Goal: Information Seeking & Learning: Learn about a topic

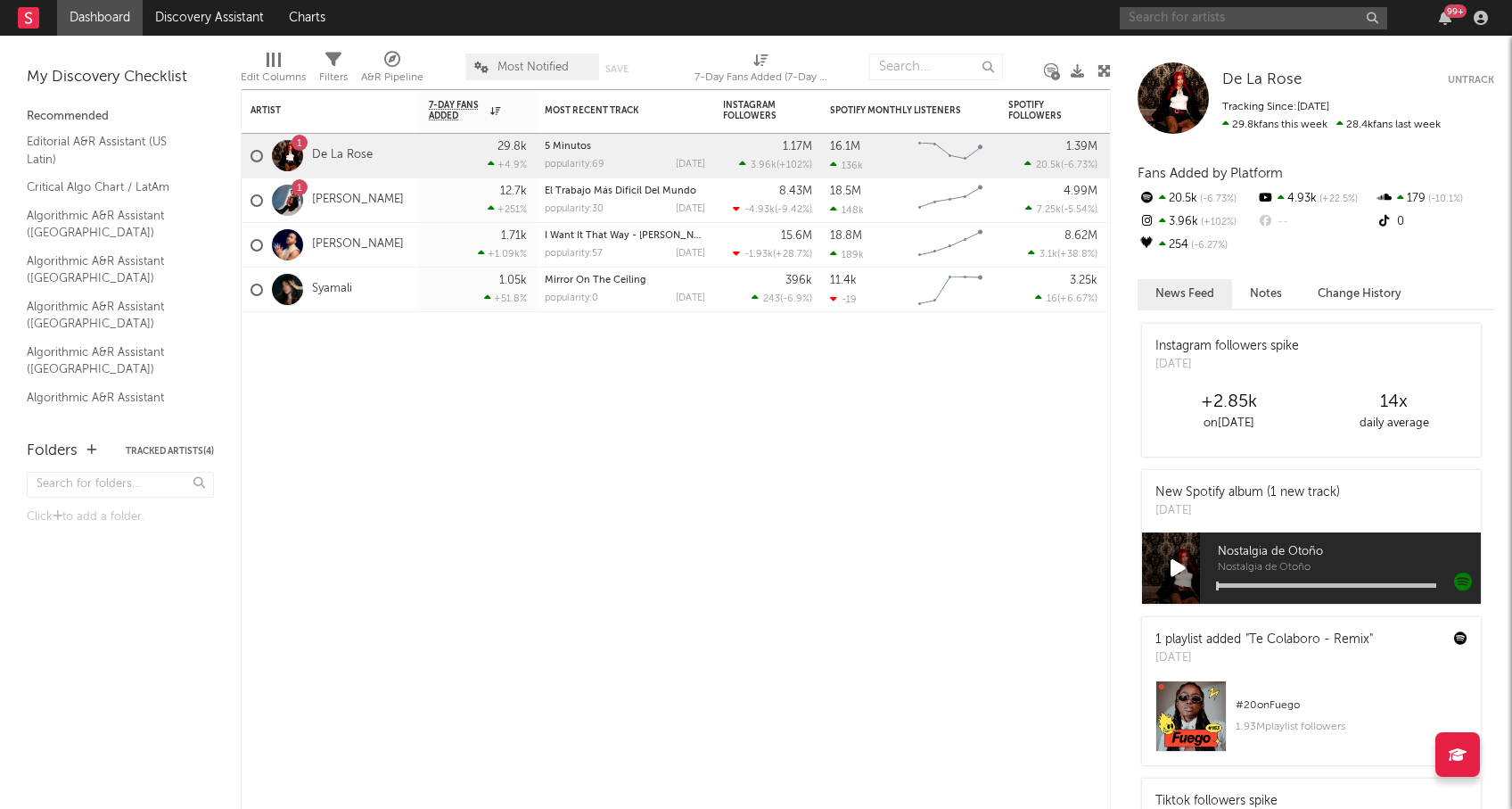
click at [1225, 23] on input "text" at bounding box center [1253, 19] width 268 height 22
click at [1101, 439] on div "Artist Notifications 7-Day Fans Added WoW % Change Most Recent Track Popularity…" at bounding box center [678, 449] width 875 height 719
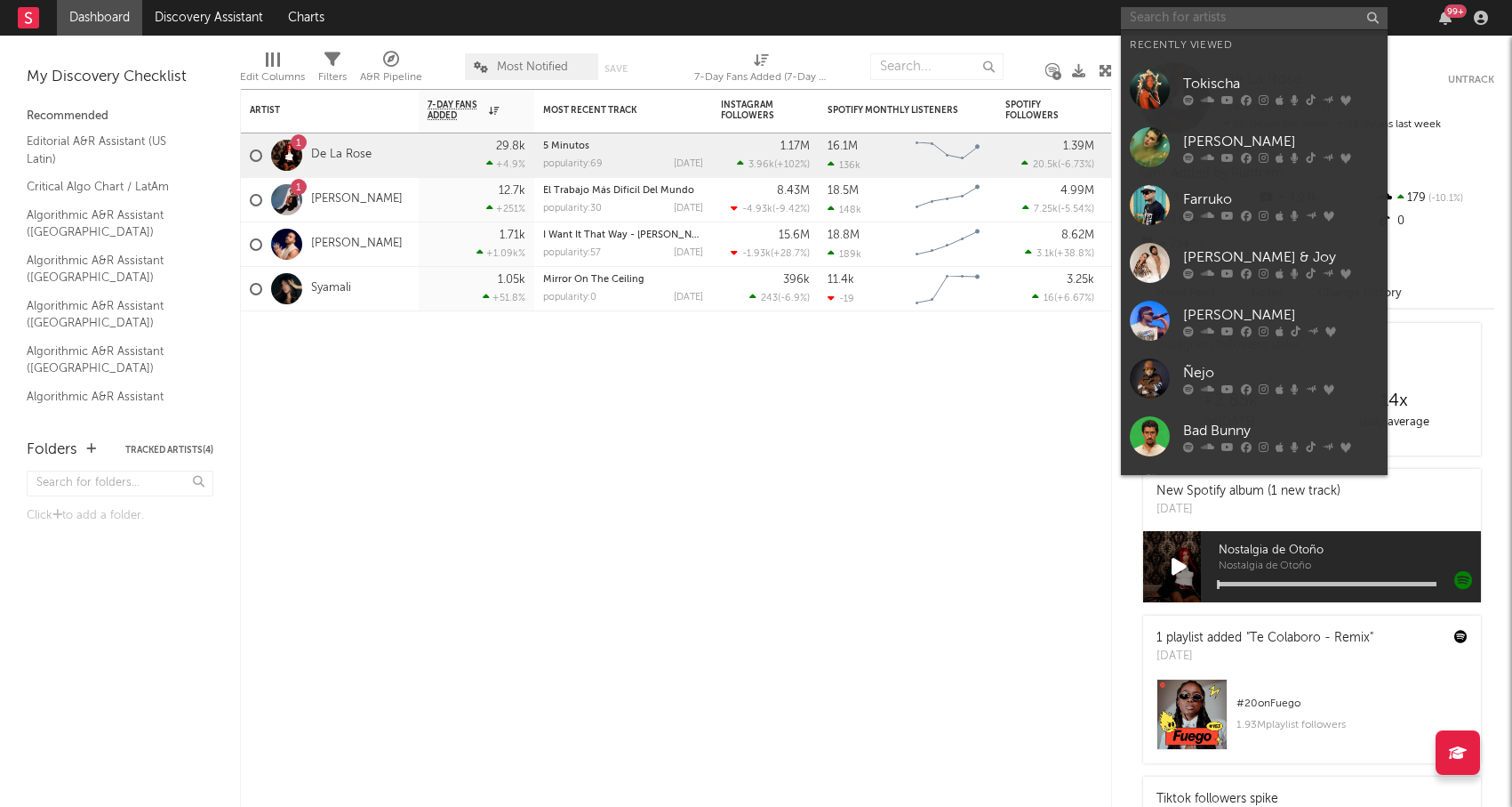
click at [1275, 21] on input "text" at bounding box center [1254, 18] width 267 height 22
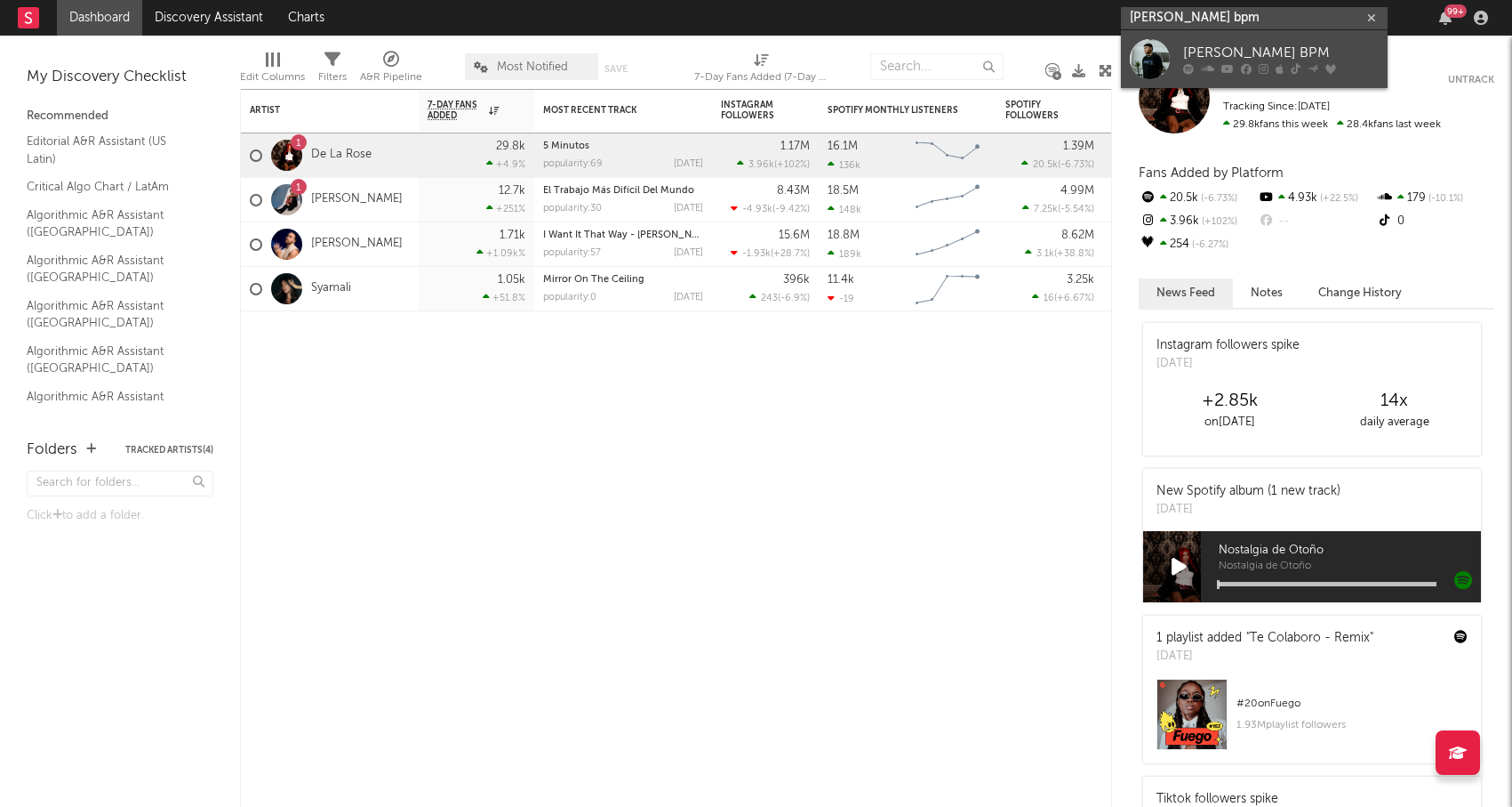
type input "[PERSON_NAME] bpm"
click at [1246, 58] on div "[PERSON_NAME] BPM" at bounding box center [1281, 53] width 196 height 21
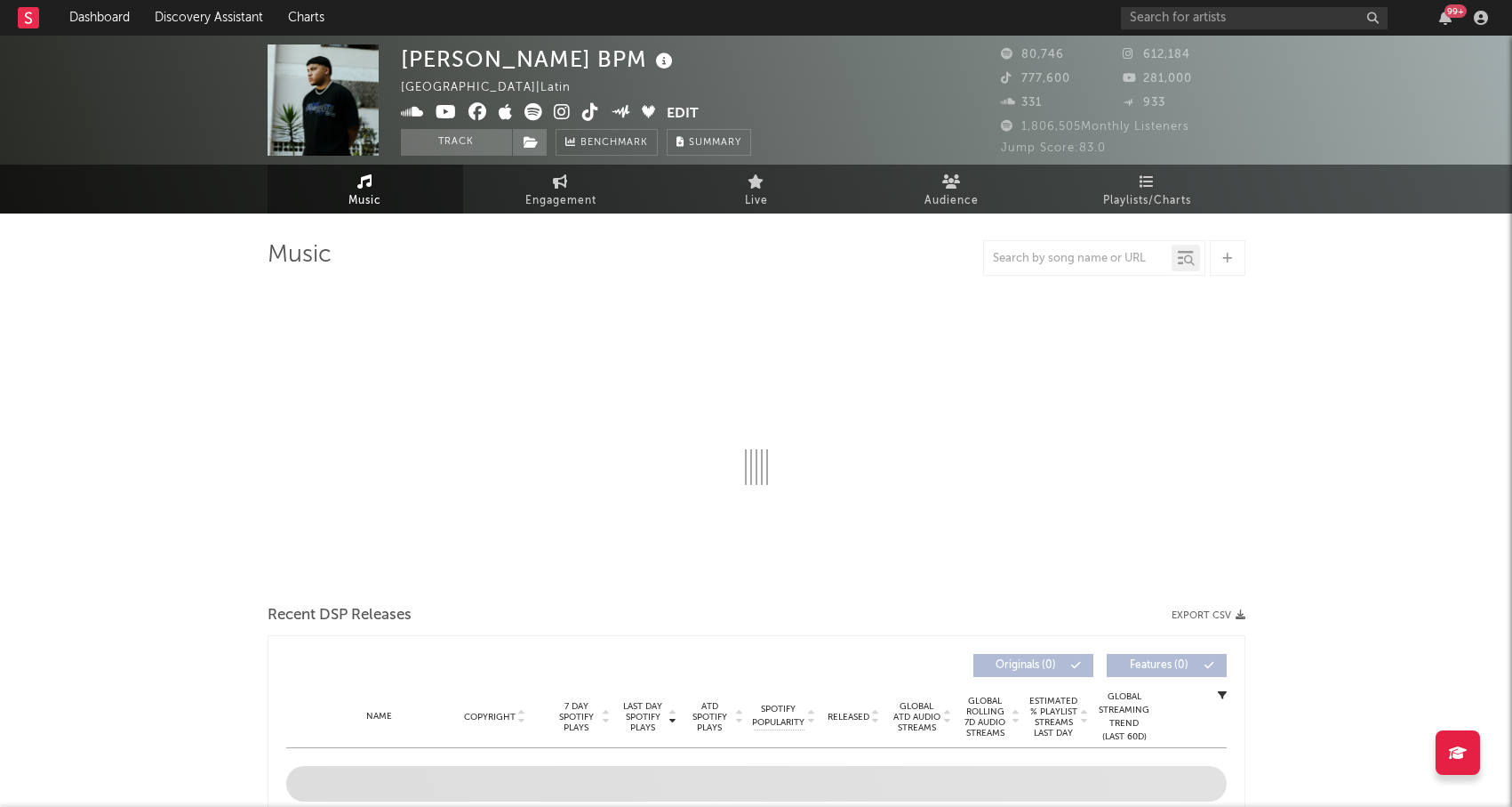
select select "6m"
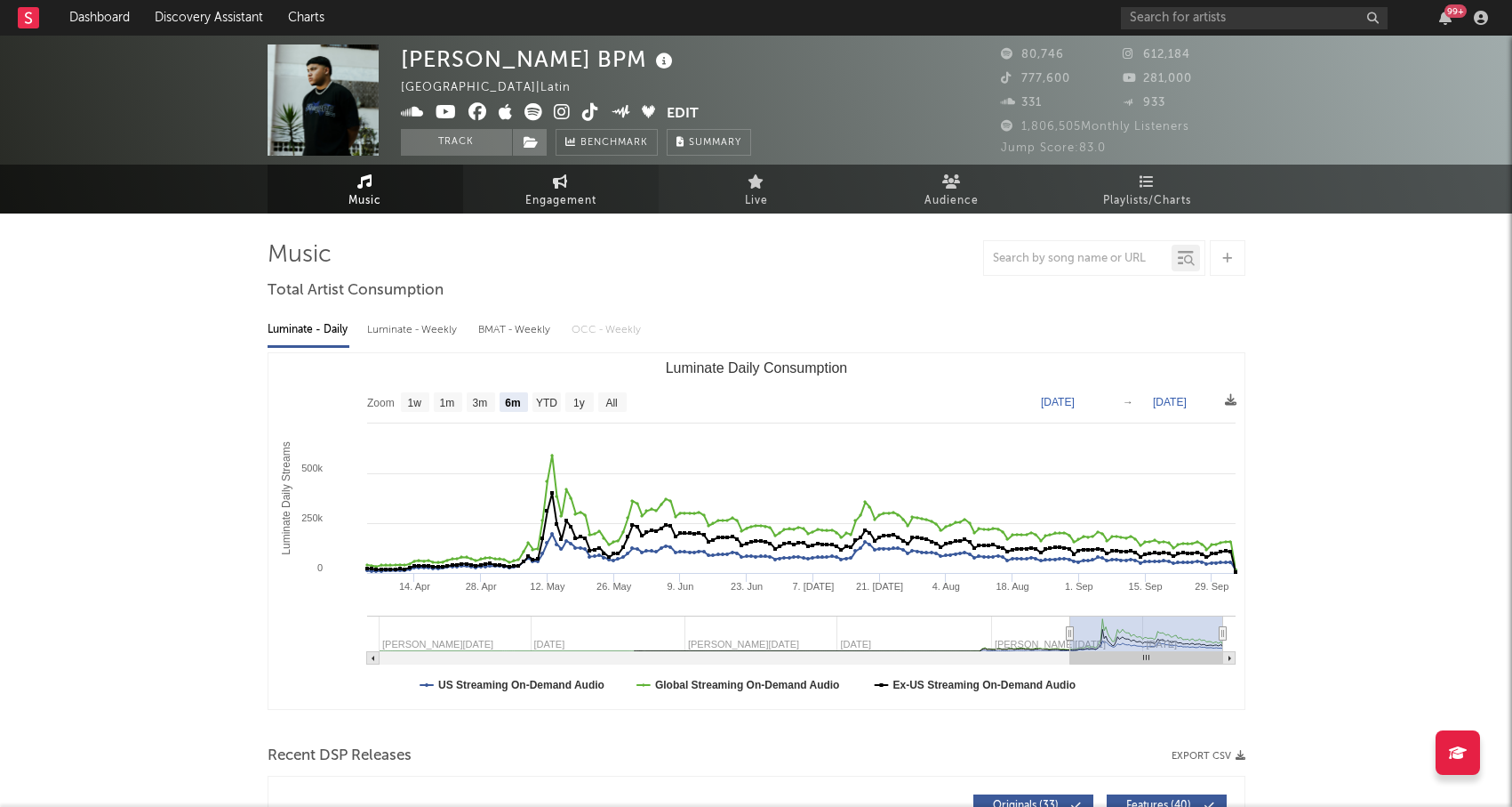
click at [532, 199] on span "Engagement" at bounding box center [561, 201] width 71 height 21
select select "1w"
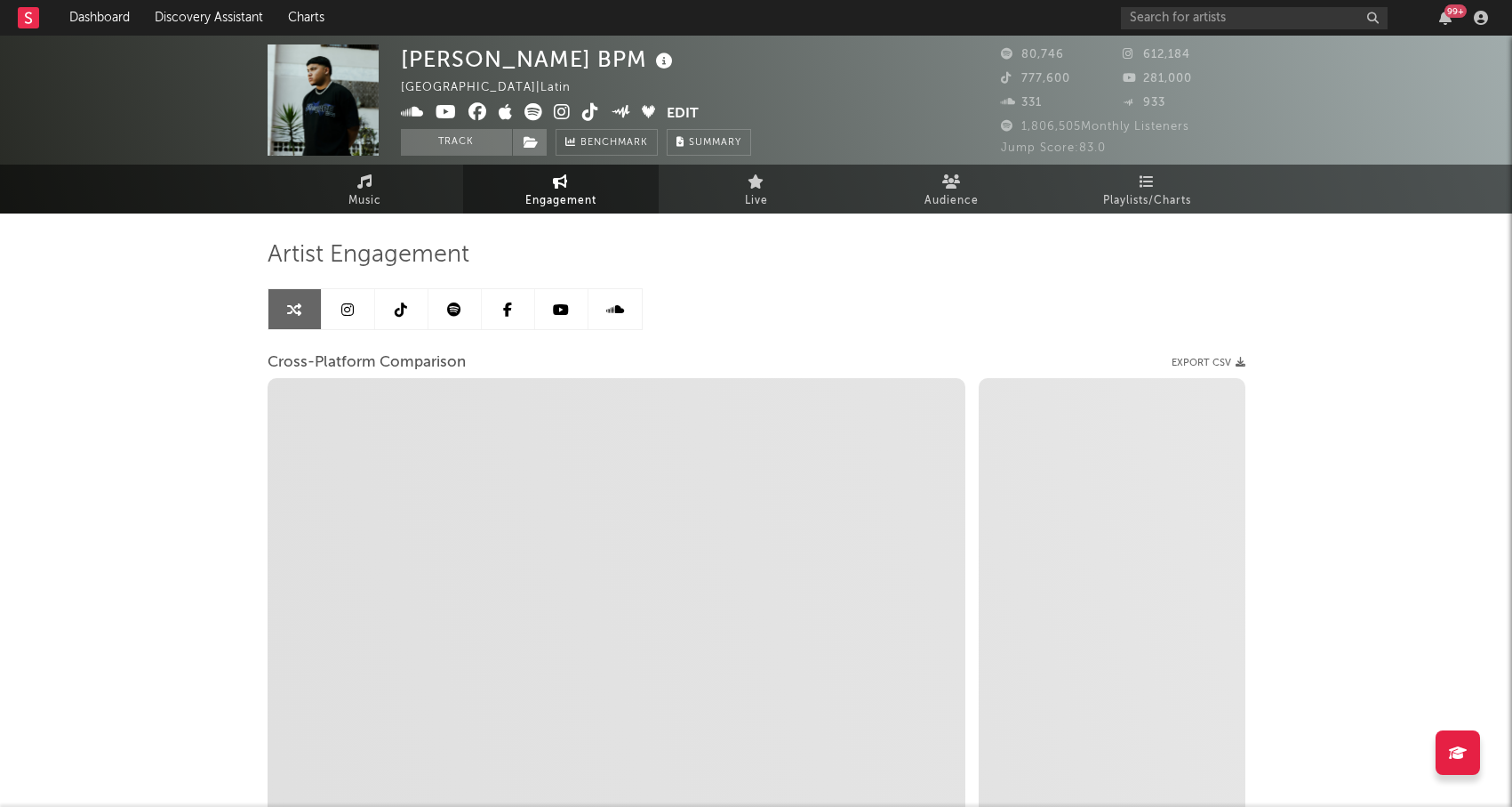
click at [360, 306] on link at bounding box center [348, 309] width 54 height 40
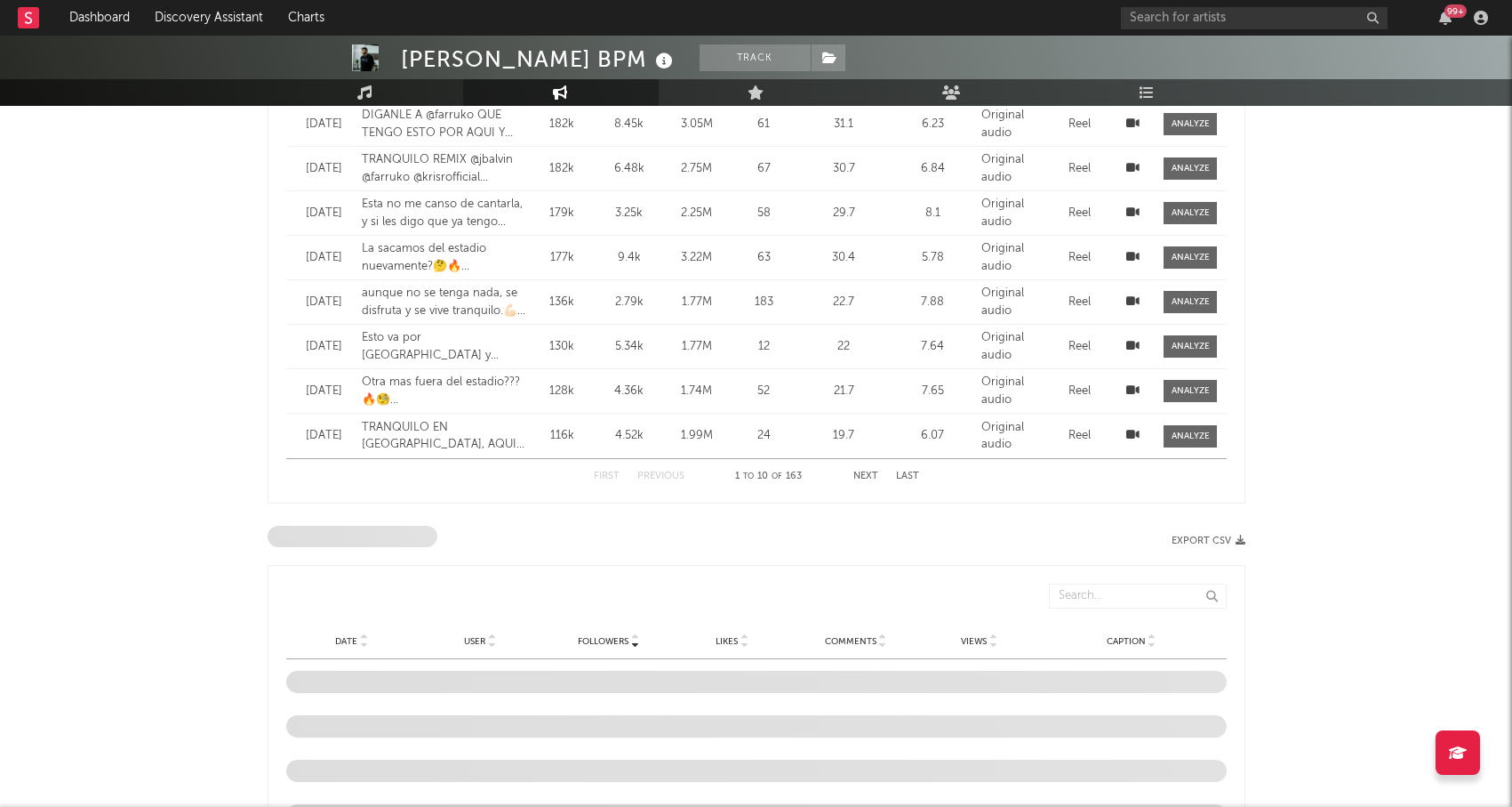
select select "6m"
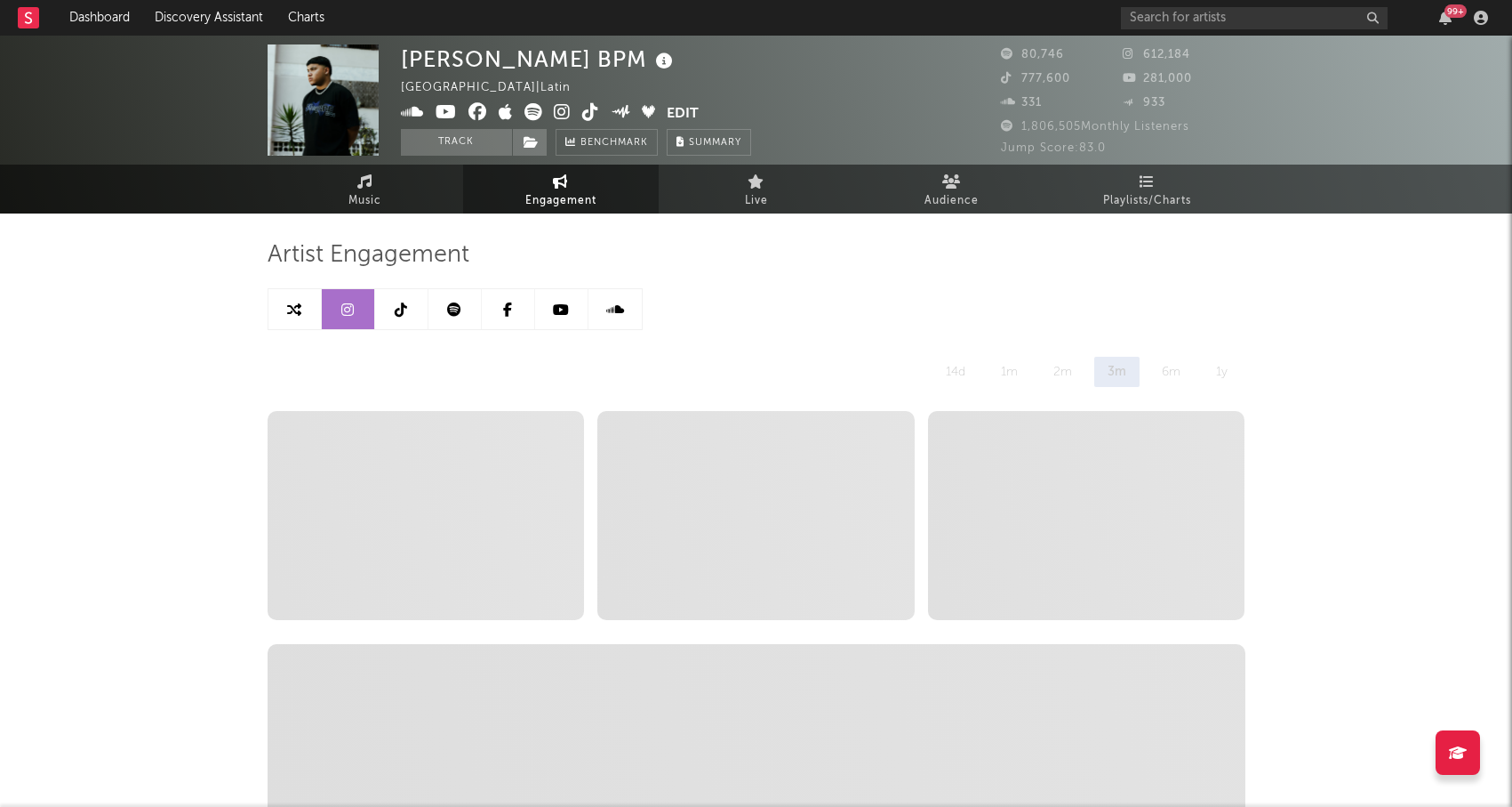
click at [451, 312] on icon at bounding box center [454, 309] width 14 height 14
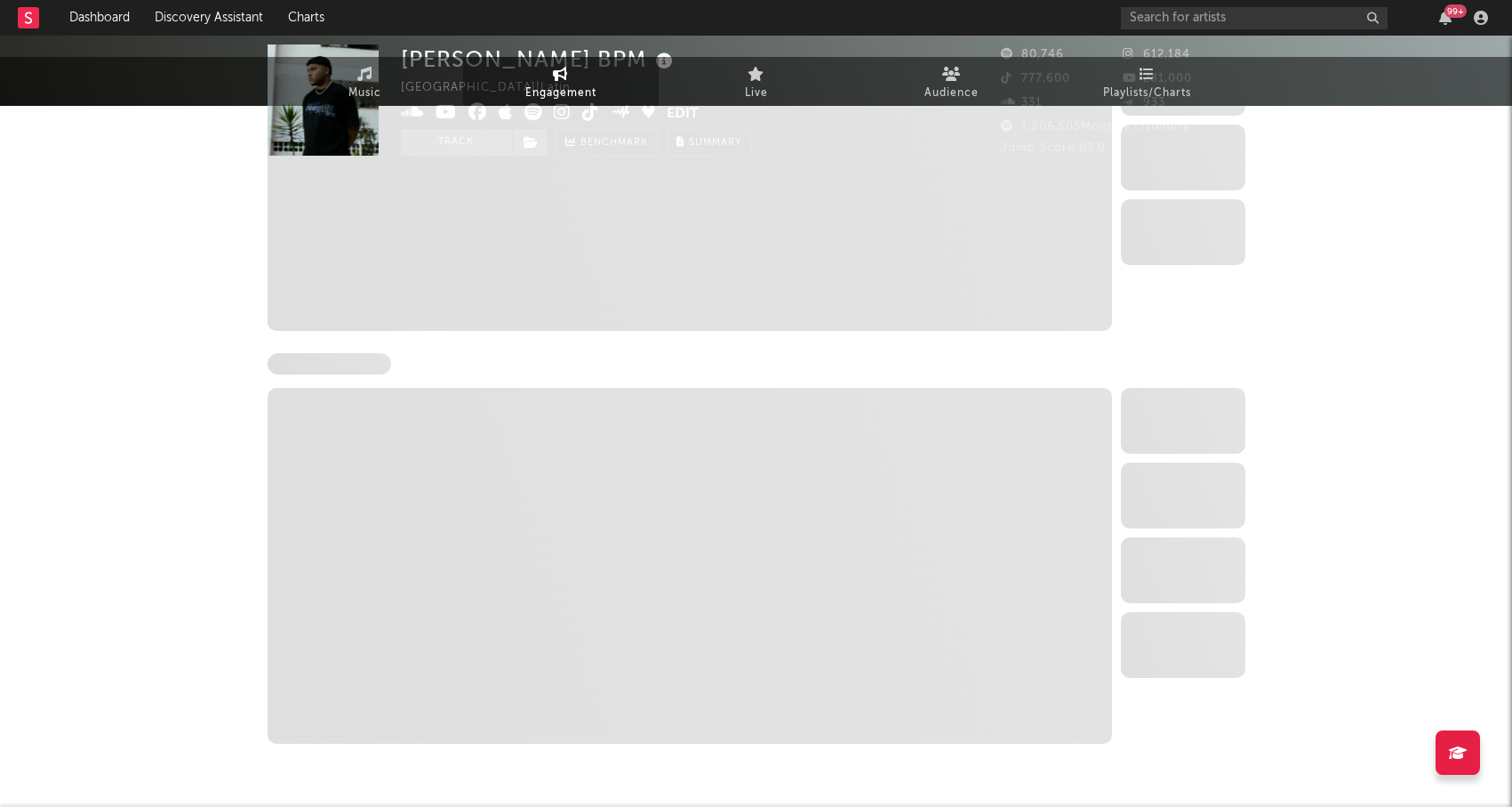
select select "6m"
select select "1w"
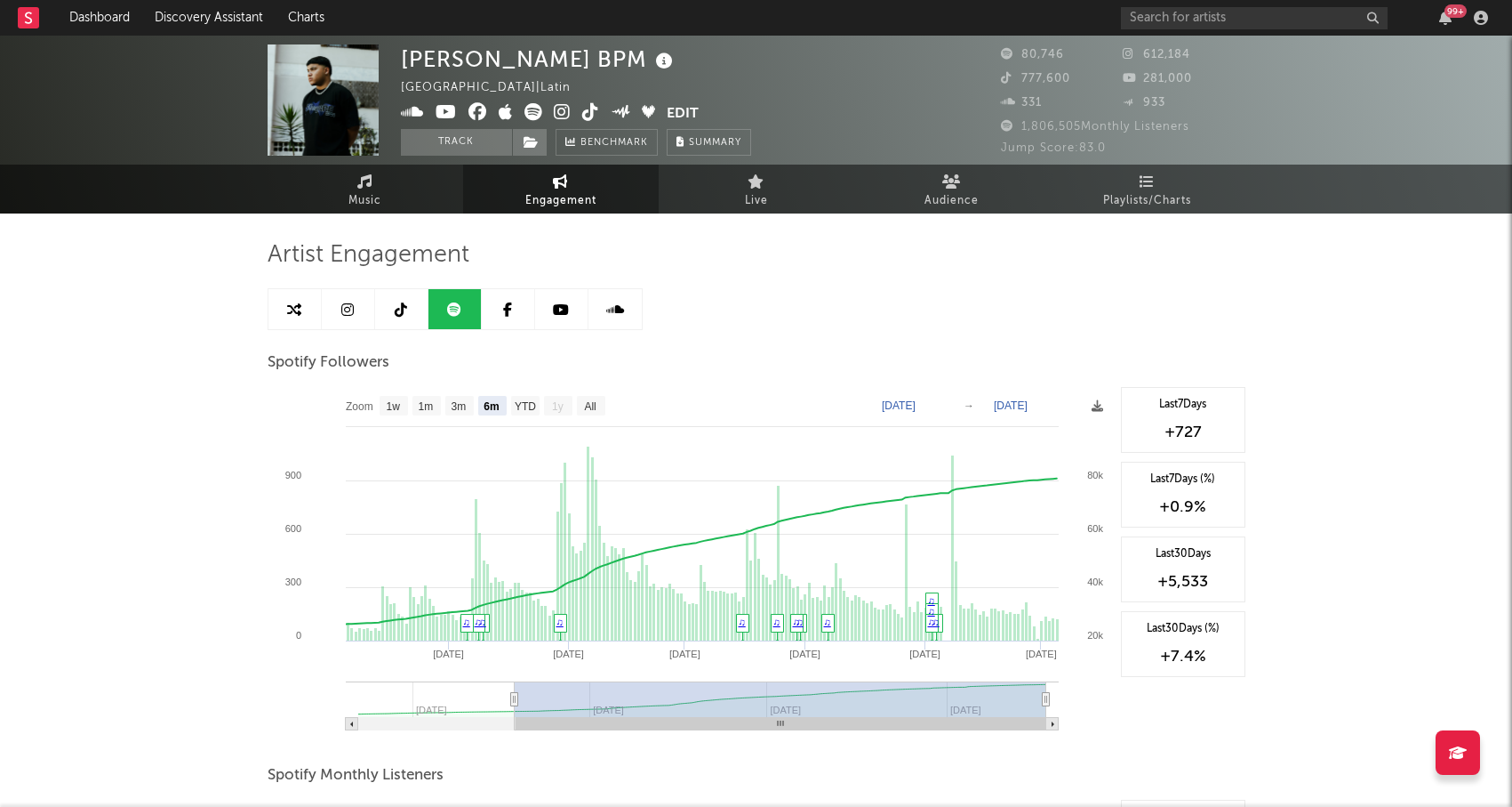
click at [386, 305] on link at bounding box center [402, 309] width 54 height 40
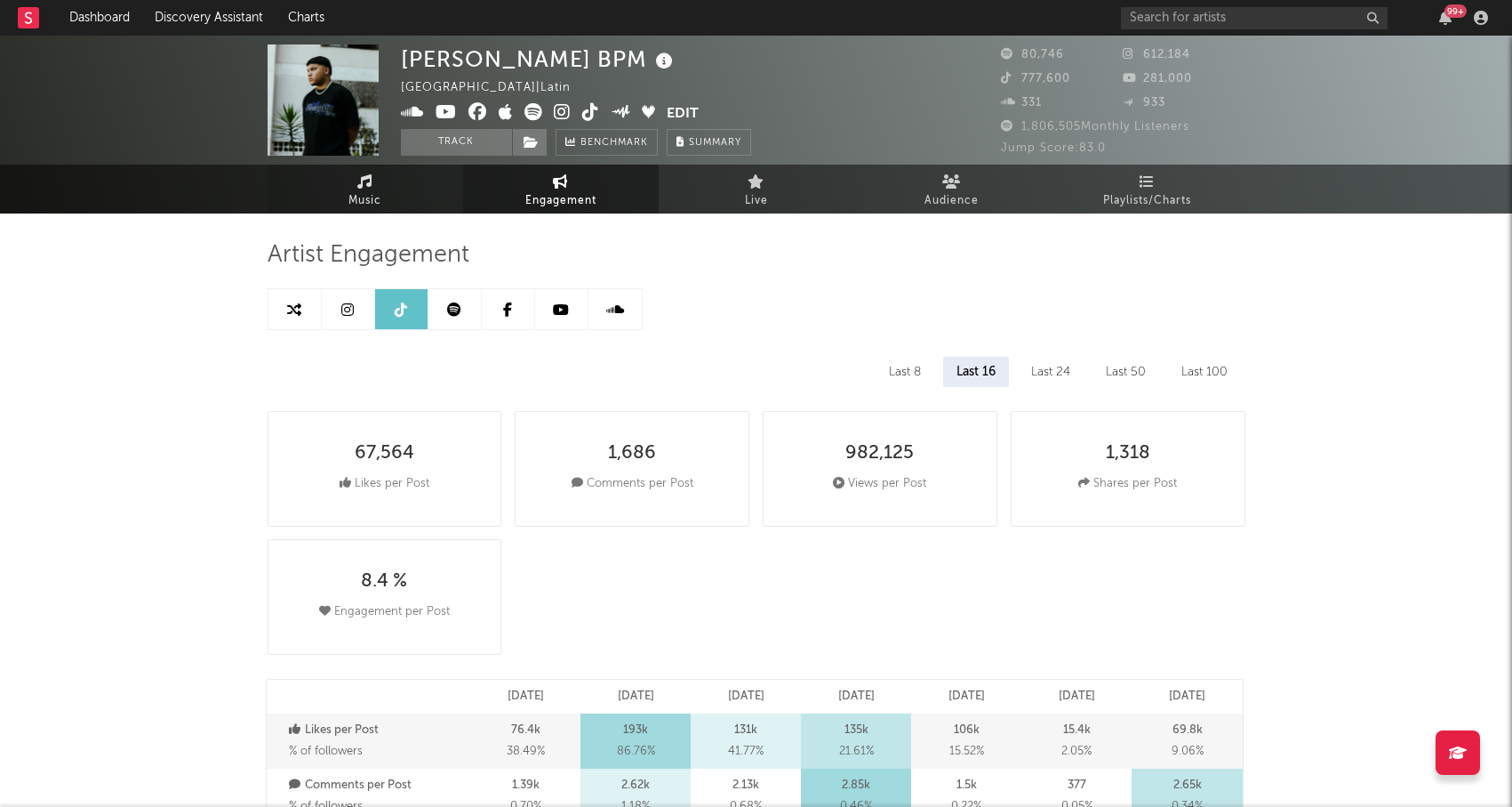
select select "6m"
click at [351, 195] on span "Music" at bounding box center [365, 201] width 33 height 21
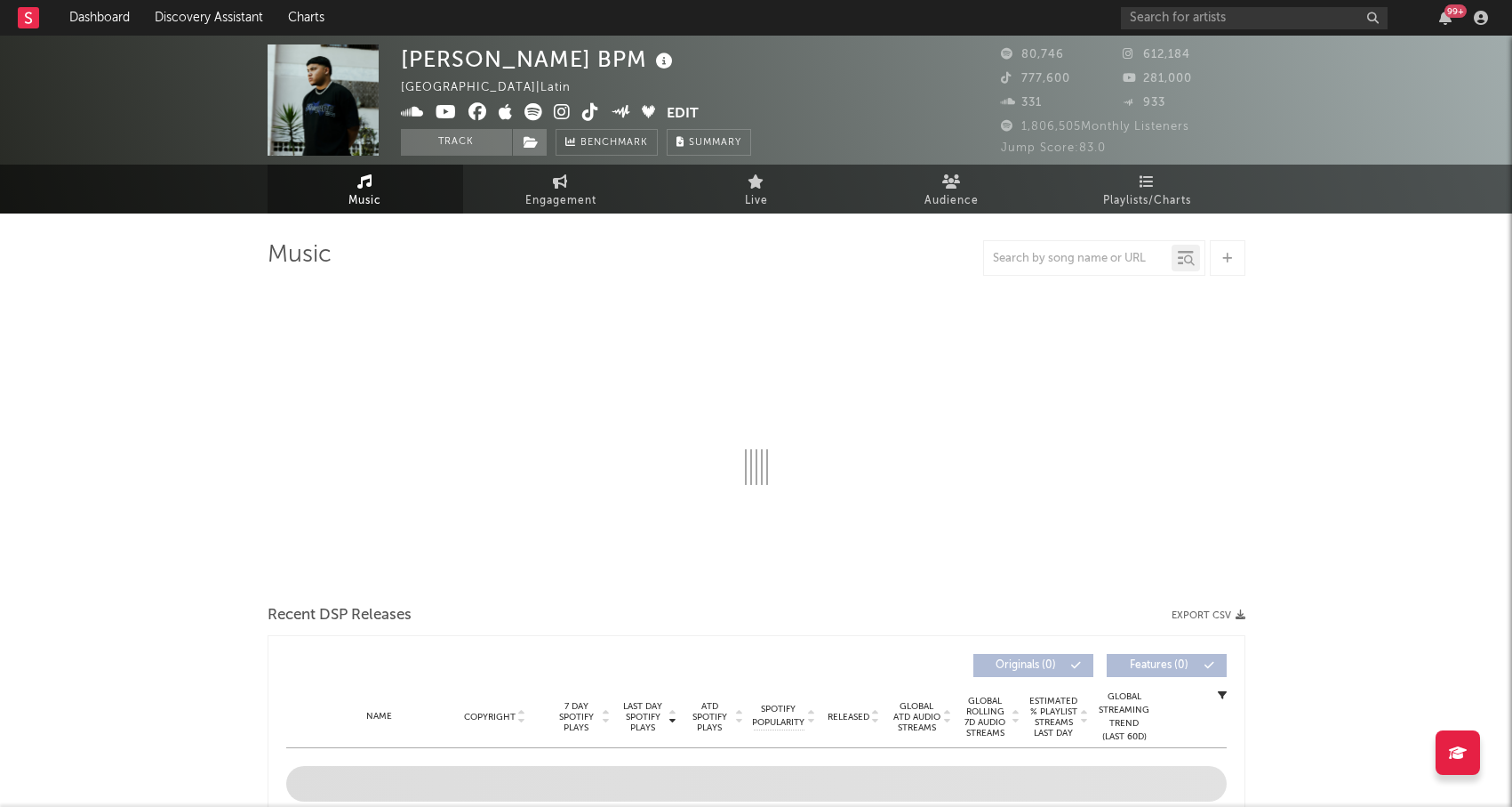
select select "6m"
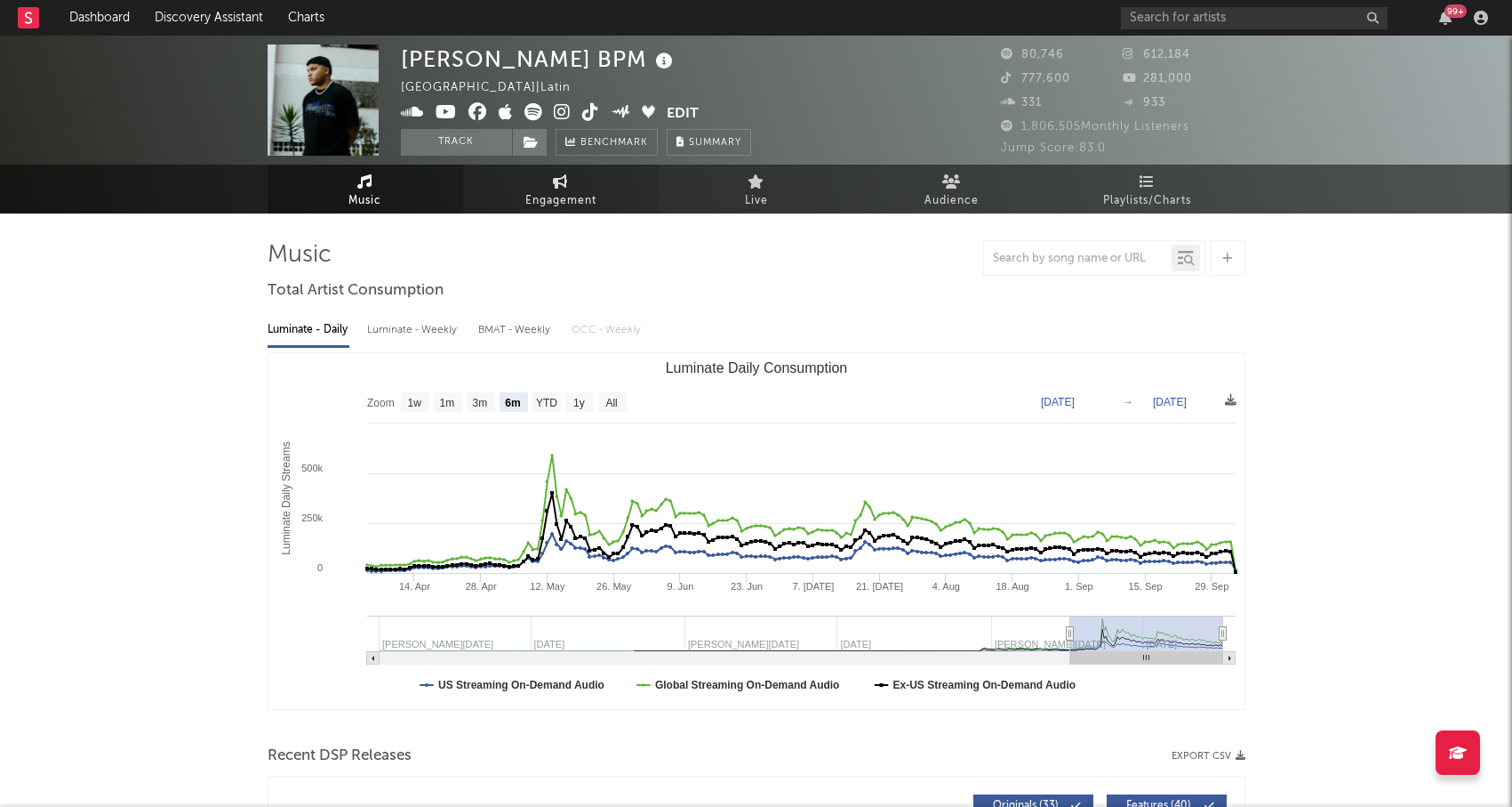
click at [550, 189] on link "Engagement" at bounding box center [561, 189] width 196 height 49
select select "1w"
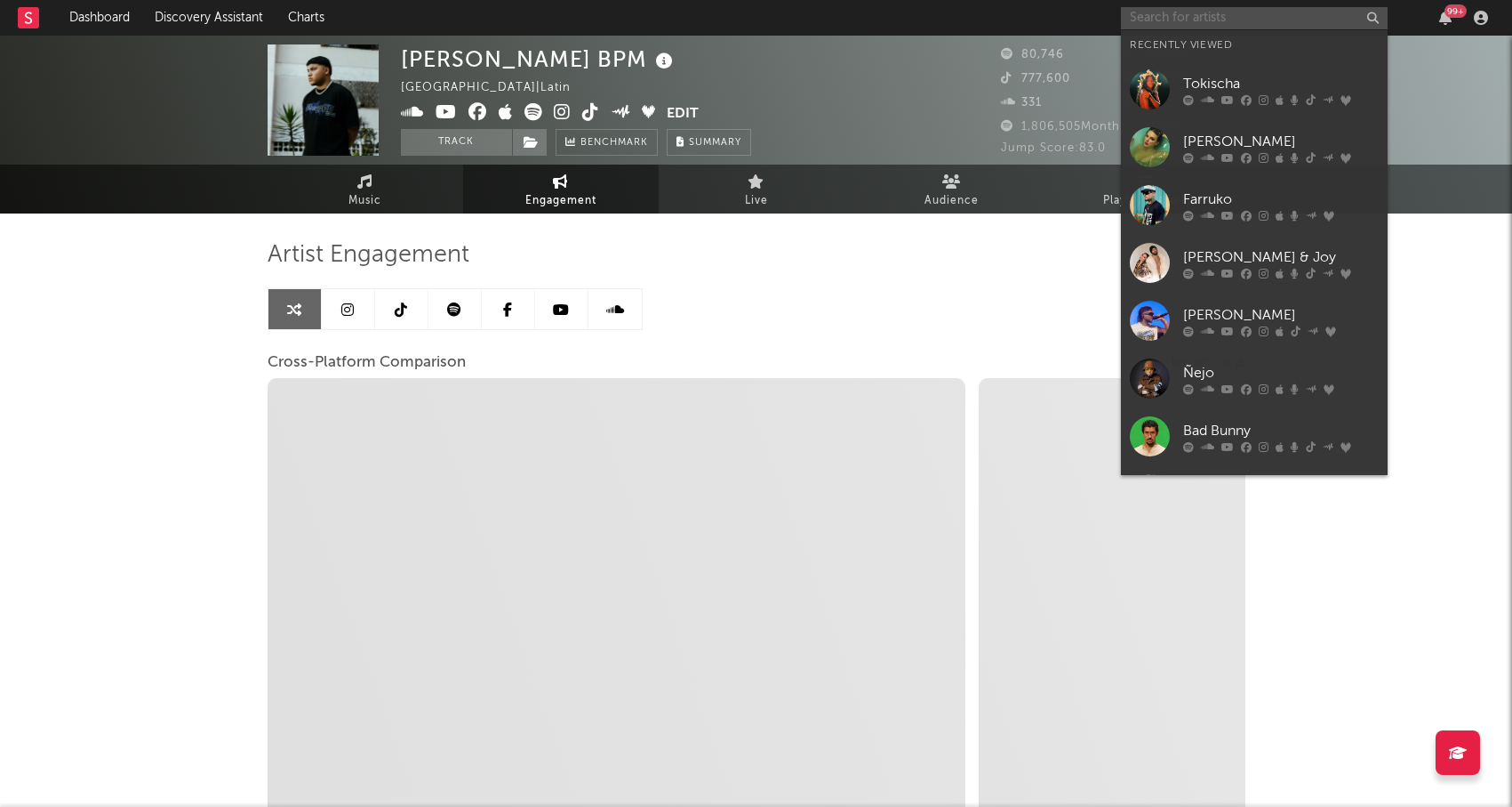
click at [1246, 18] on input "text" at bounding box center [1254, 18] width 267 height 22
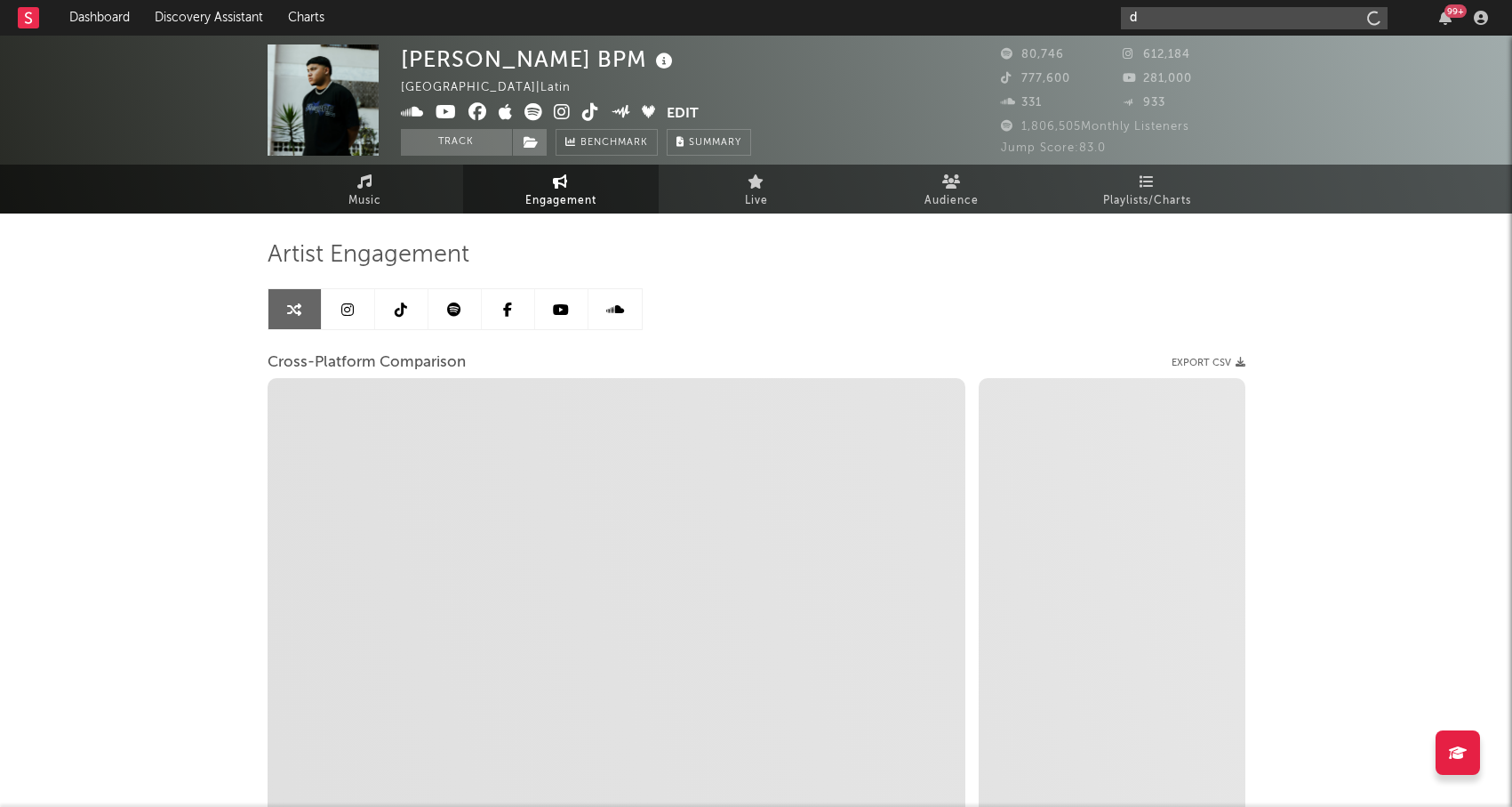
type input "da"
select select "1m"
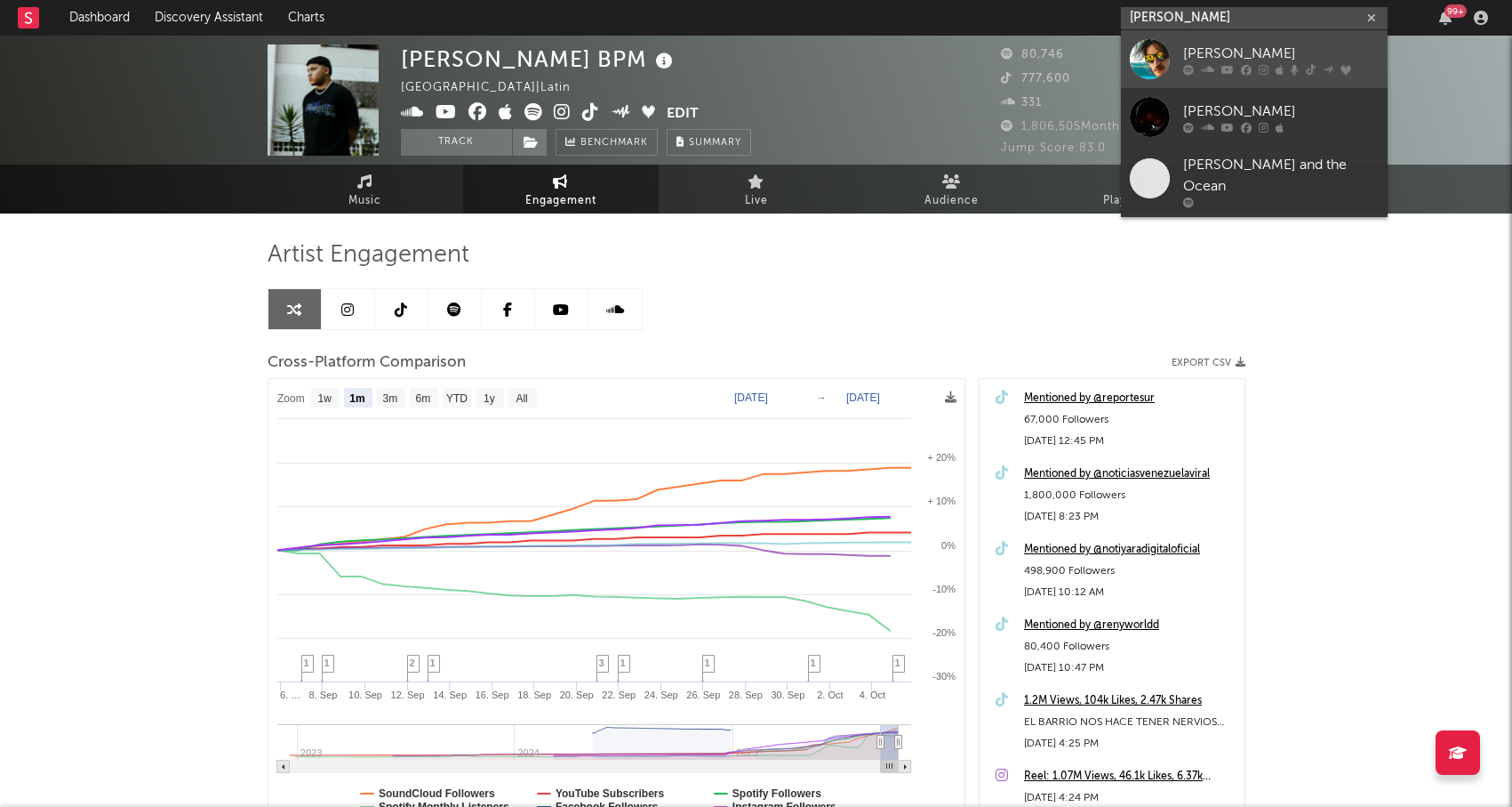
type input "[PERSON_NAME]"
click at [1274, 48] on div "[PERSON_NAME]" at bounding box center [1281, 53] width 196 height 21
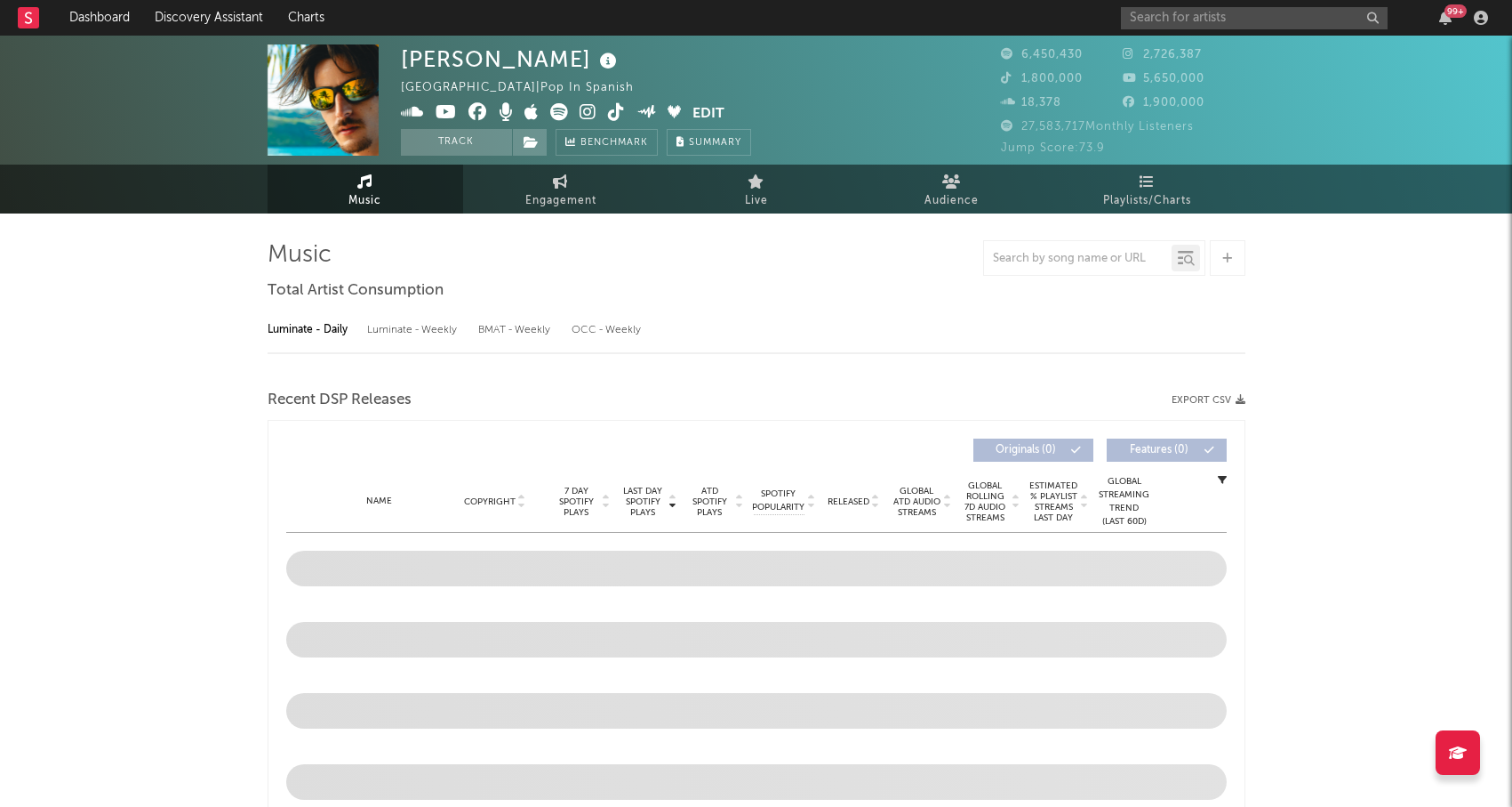
select select "6m"
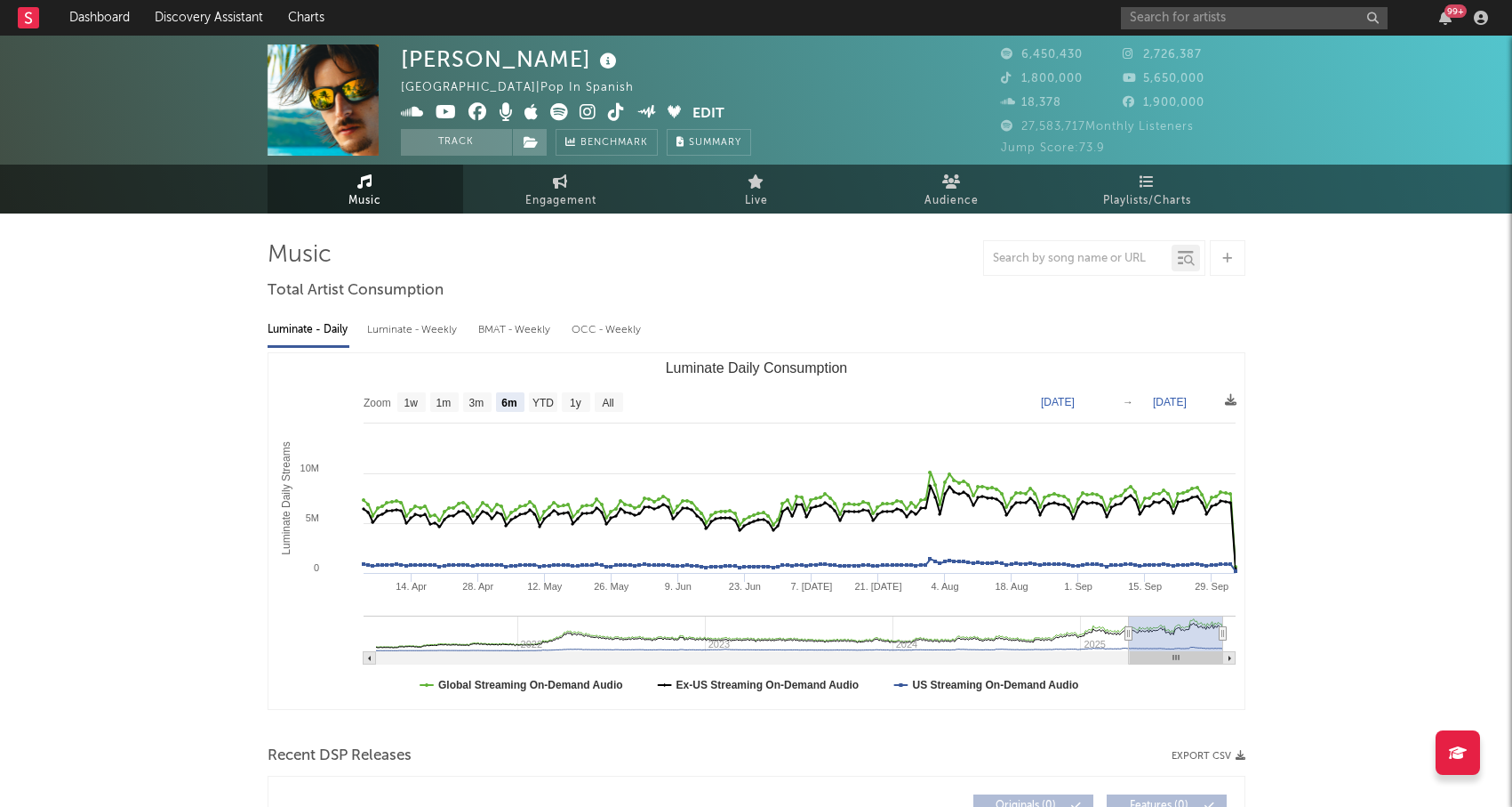
select select "6m"
click at [1202, 18] on input "text" at bounding box center [1254, 18] width 267 height 22
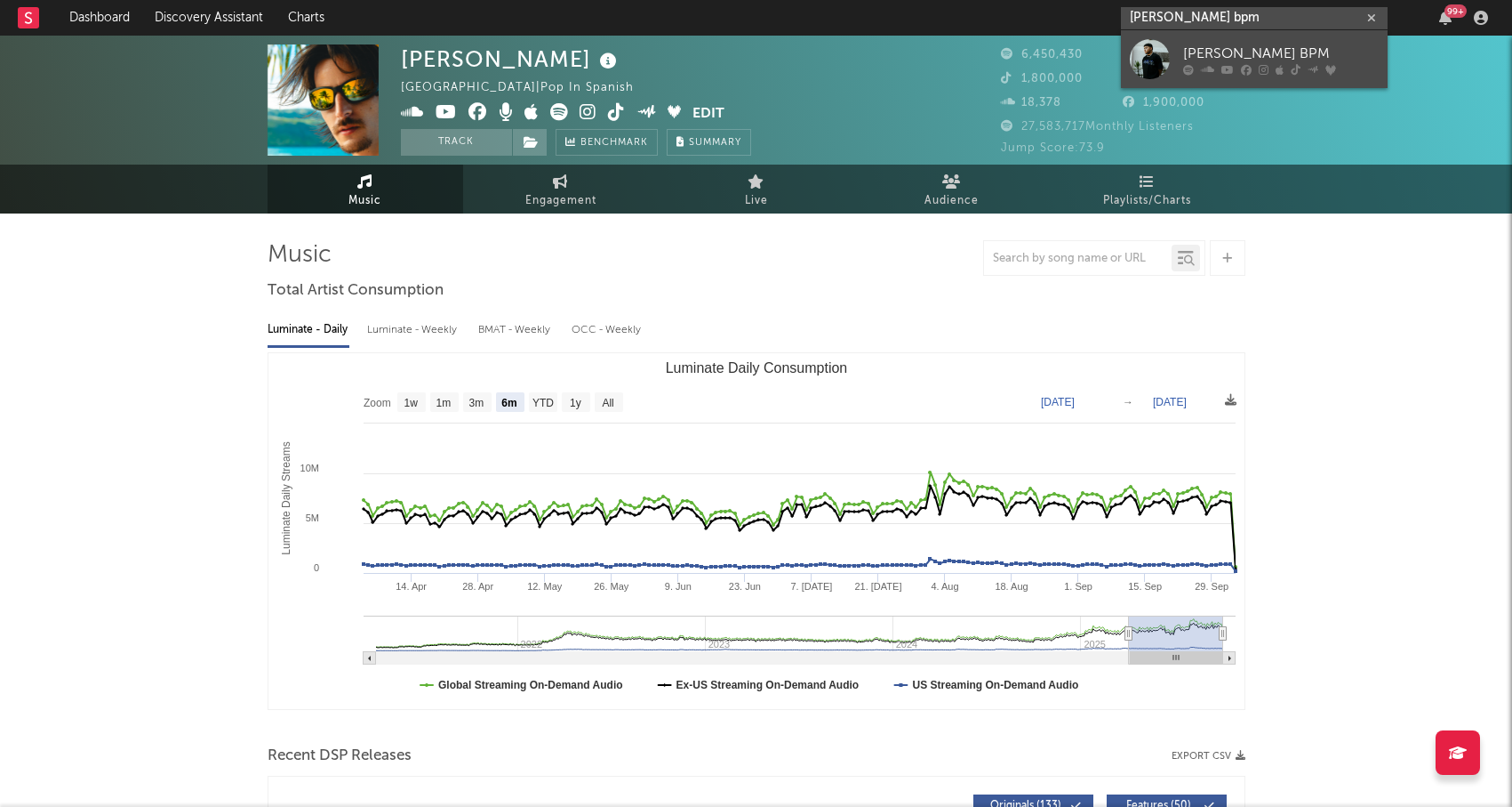
type input "[PERSON_NAME] bpm"
click at [1266, 67] on icon at bounding box center [1263, 69] width 10 height 11
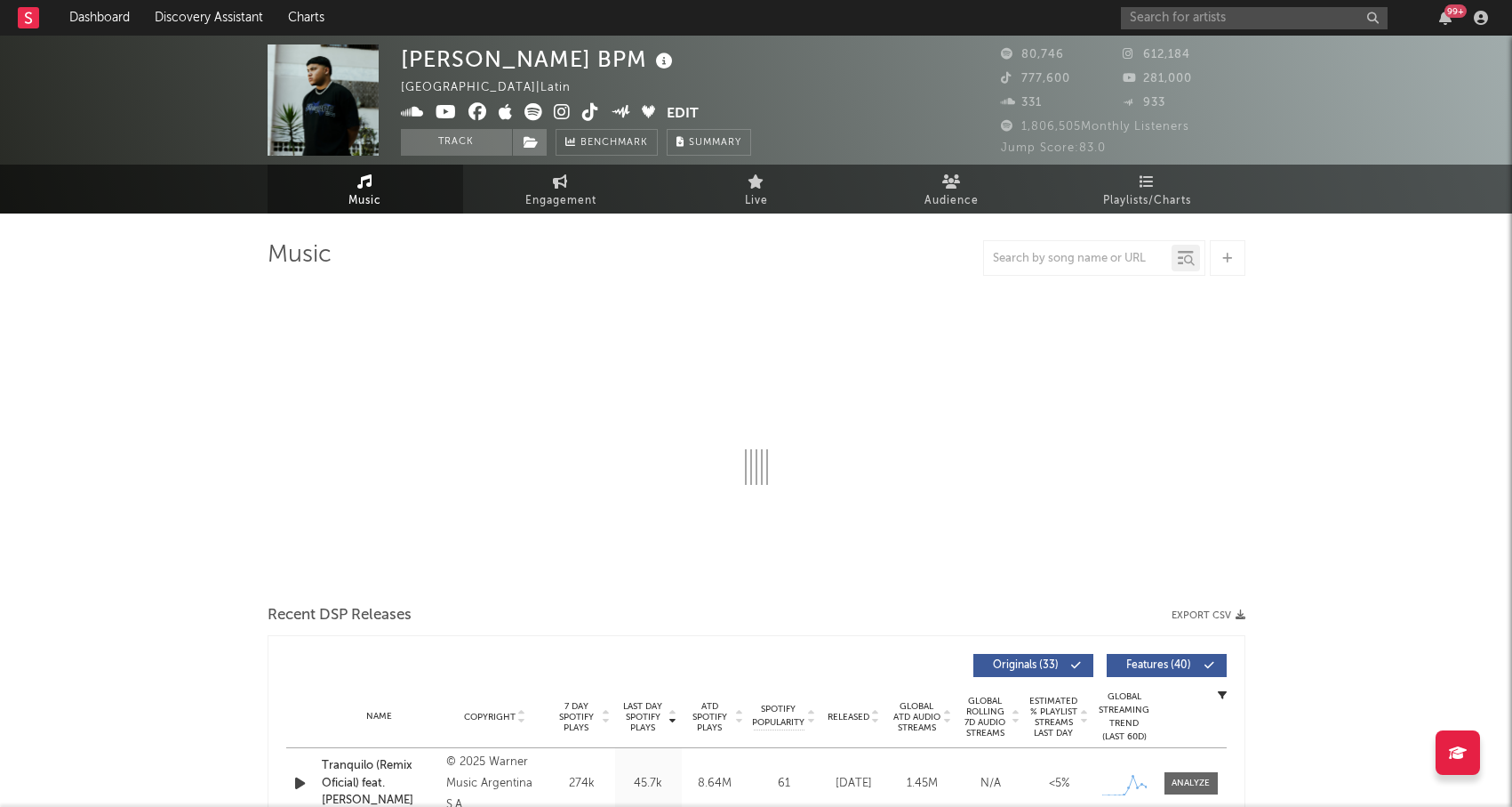
select select "6m"
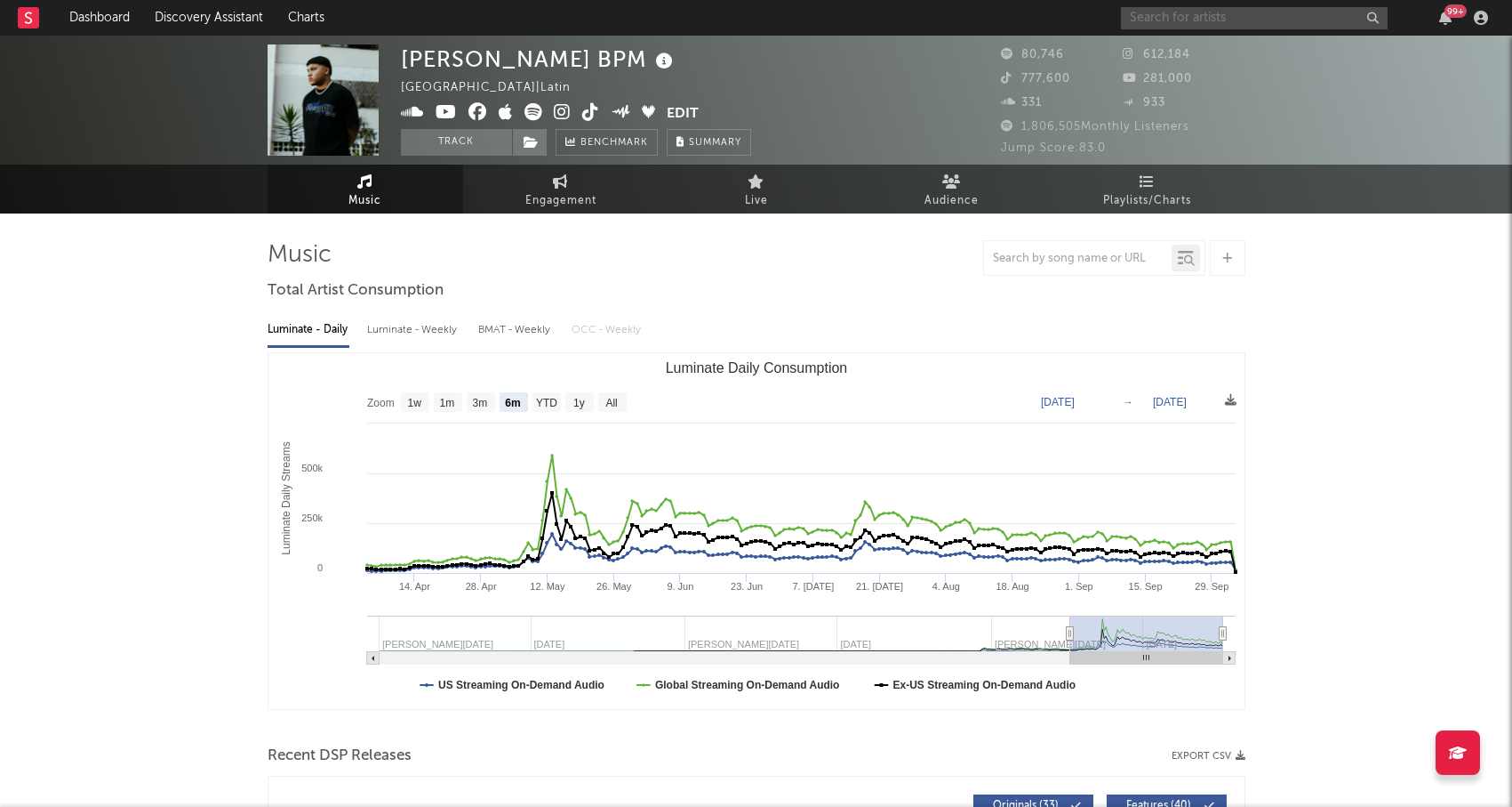
click at [1272, 19] on input "text" at bounding box center [1254, 18] width 267 height 22
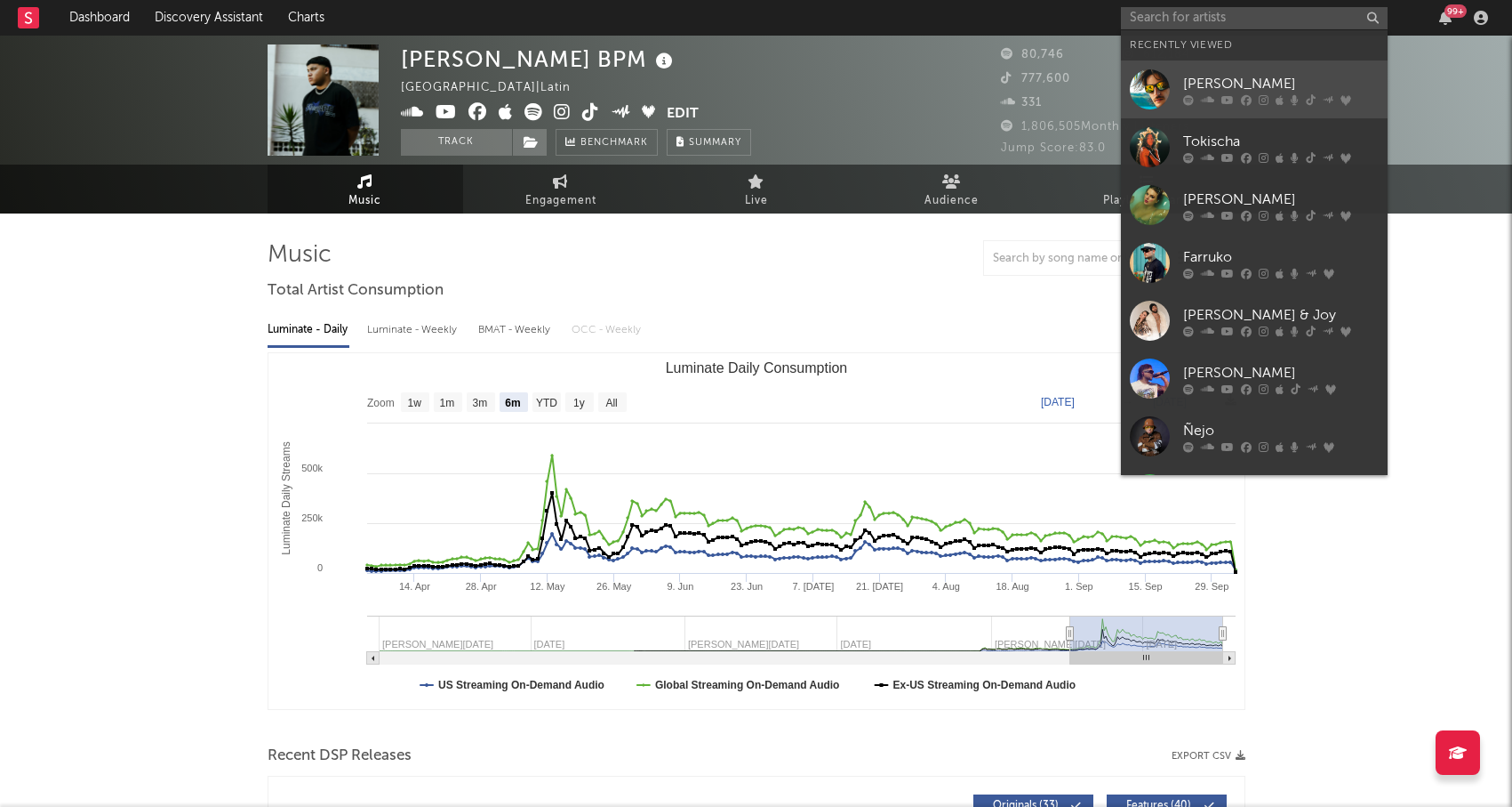
click at [1266, 92] on div "[PERSON_NAME]" at bounding box center [1281, 83] width 196 height 21
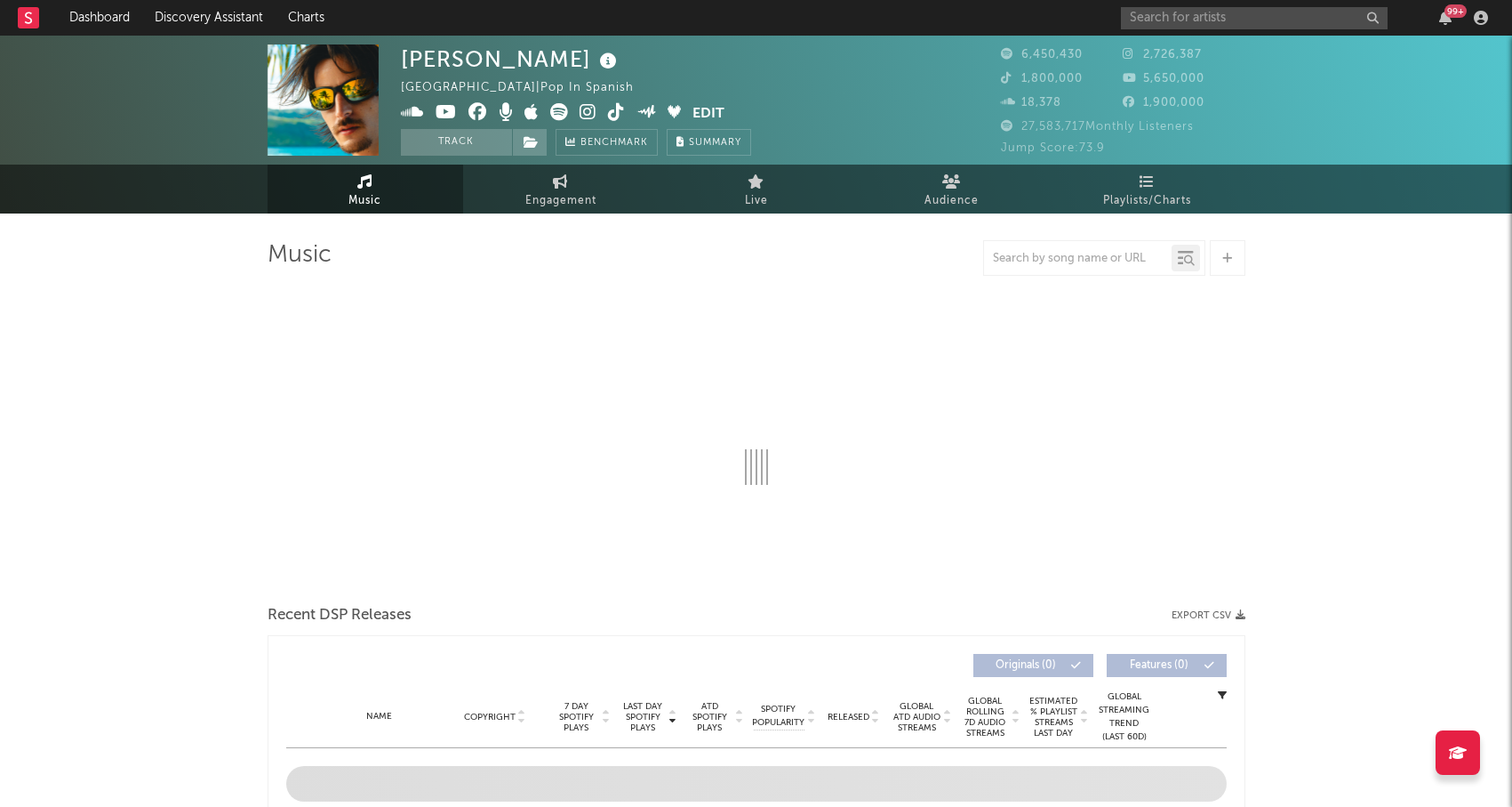
select select "6m"
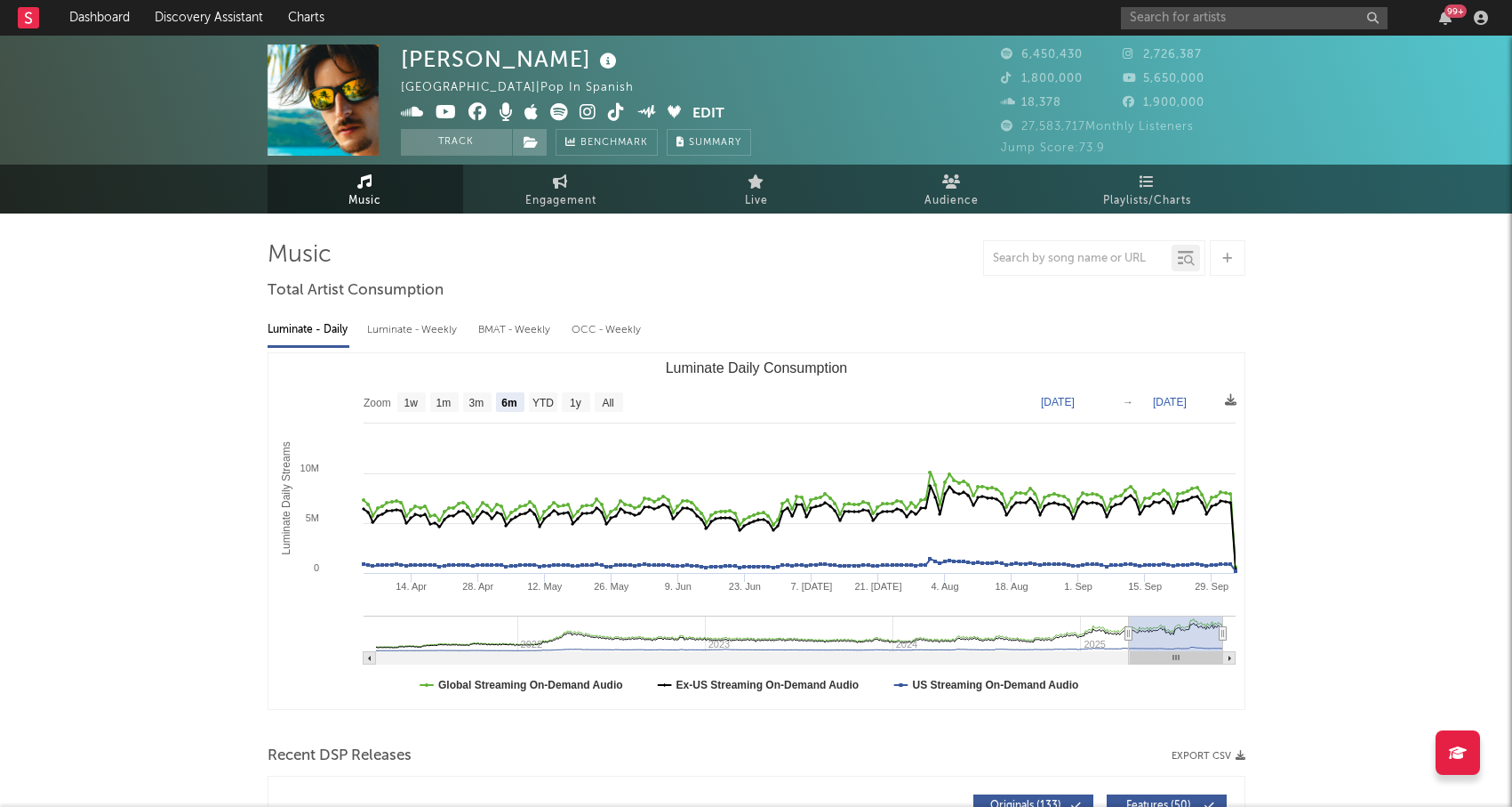
click at [1276, 16] on input "text" at bounding box center [1254, 18] width 267 height 22
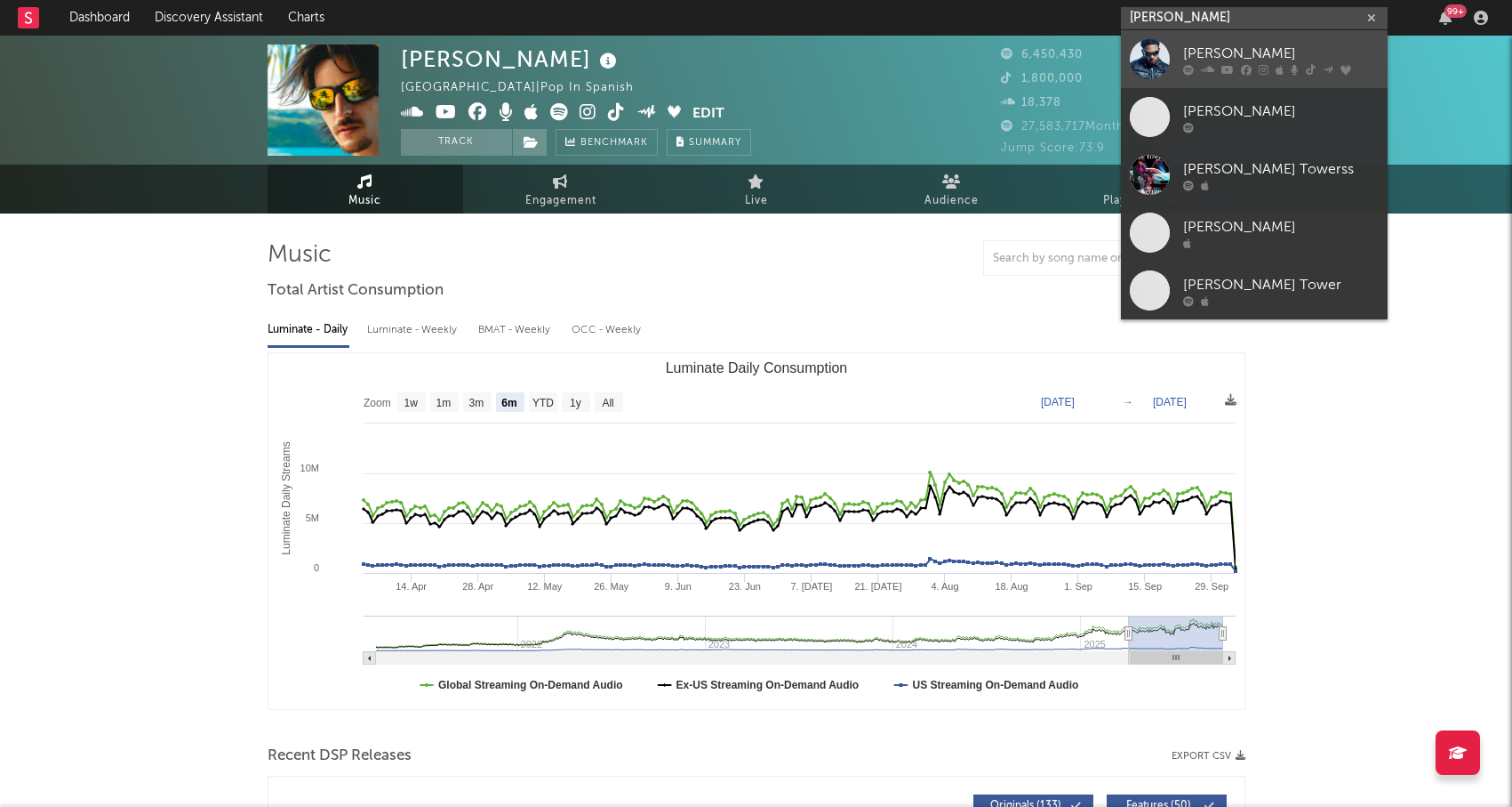
type input "[PERSON_NAME]"
click at [1274, 38] on link "[PERSON_NAME]" at bounding box center [1254, 59] width 267 height 58
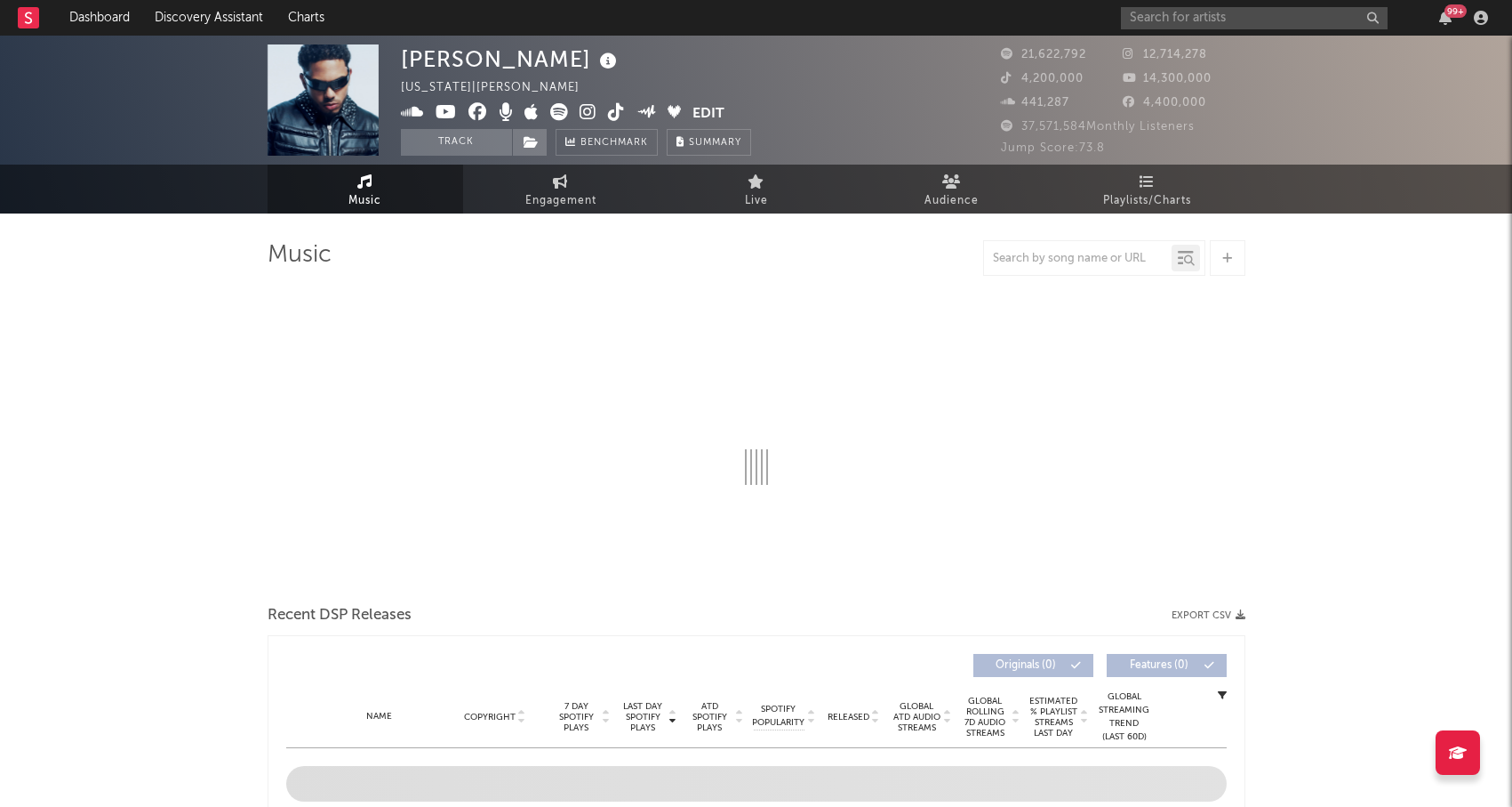
select select "6m"
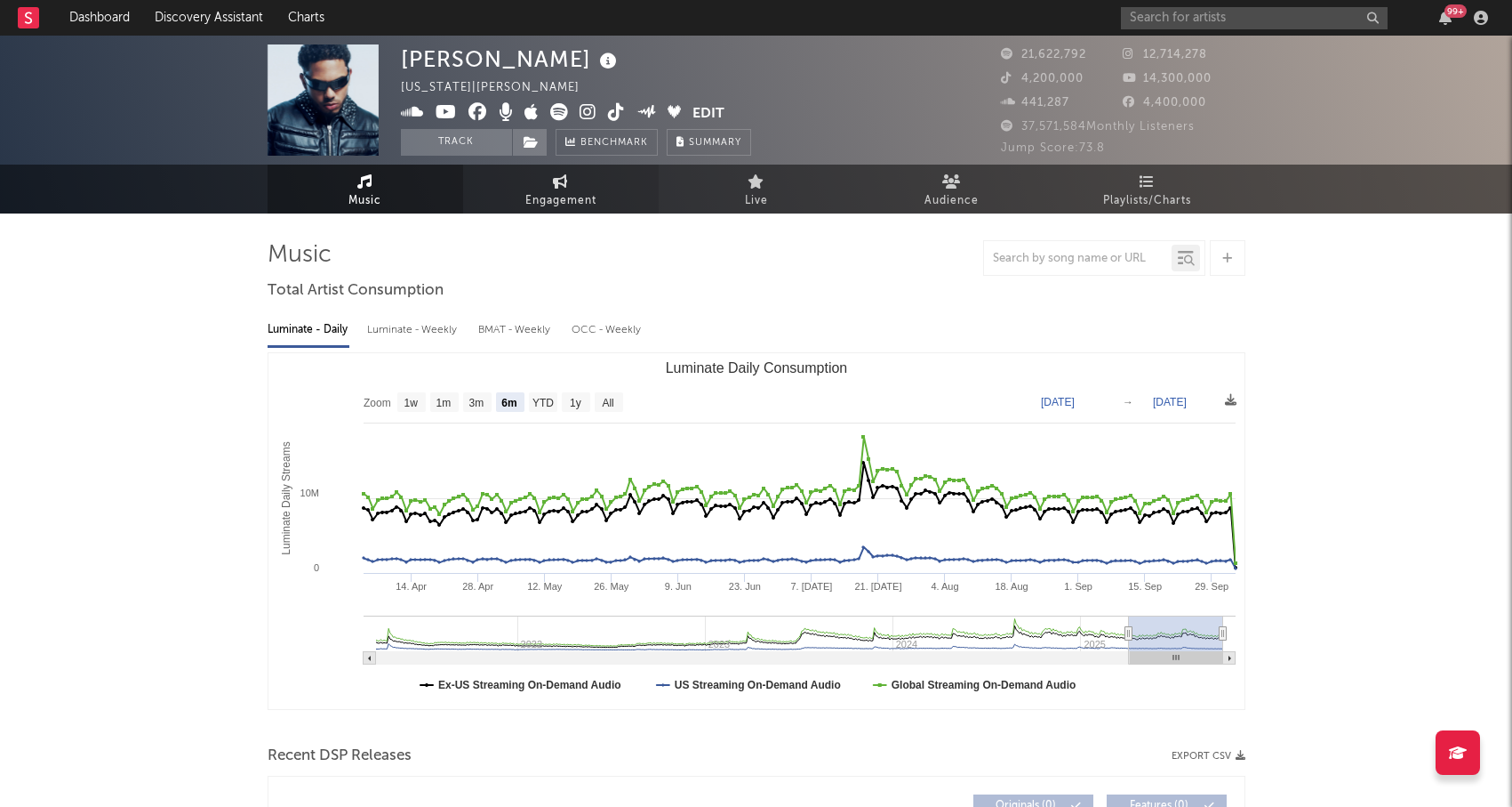
click at [555, 198] on span "Engagement" at bounding box center [561, 201] width 71 height 21
select select "1w"
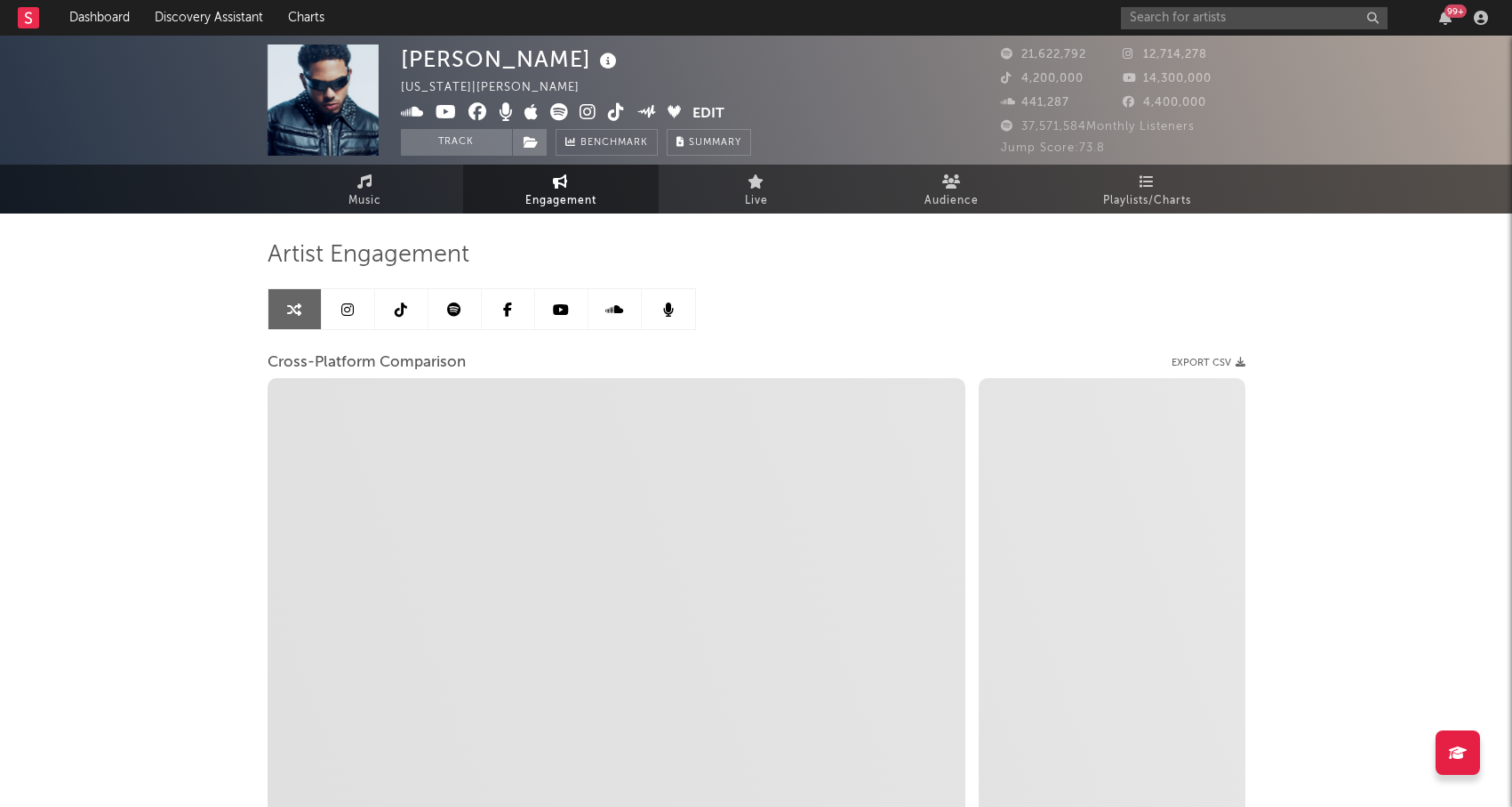
click at [415, 315] on link at bounding box center [402, 309] width 54 height 40
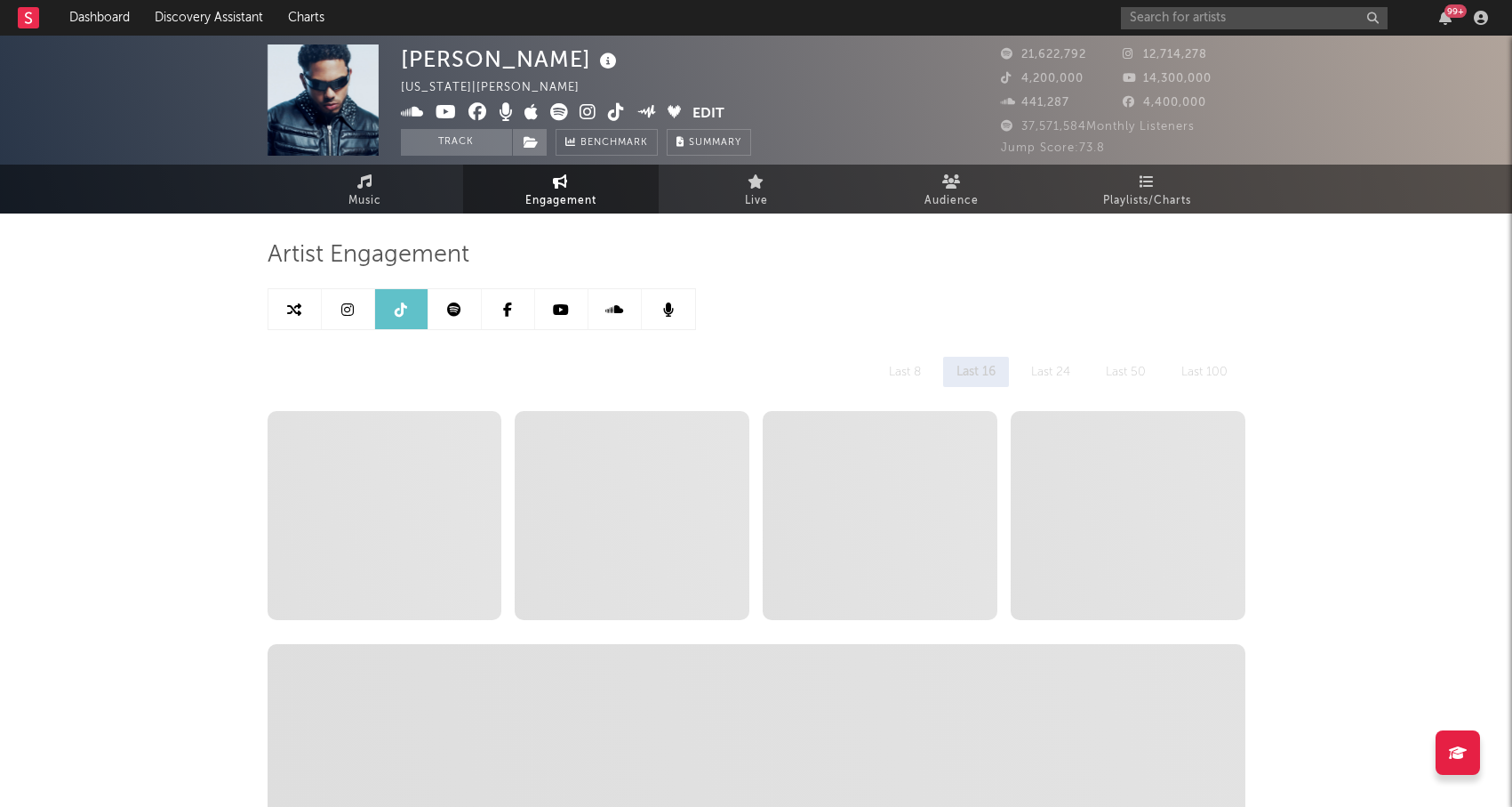
click at [455, 316] on icon at bounding box center [454, 309] width 14 height 14
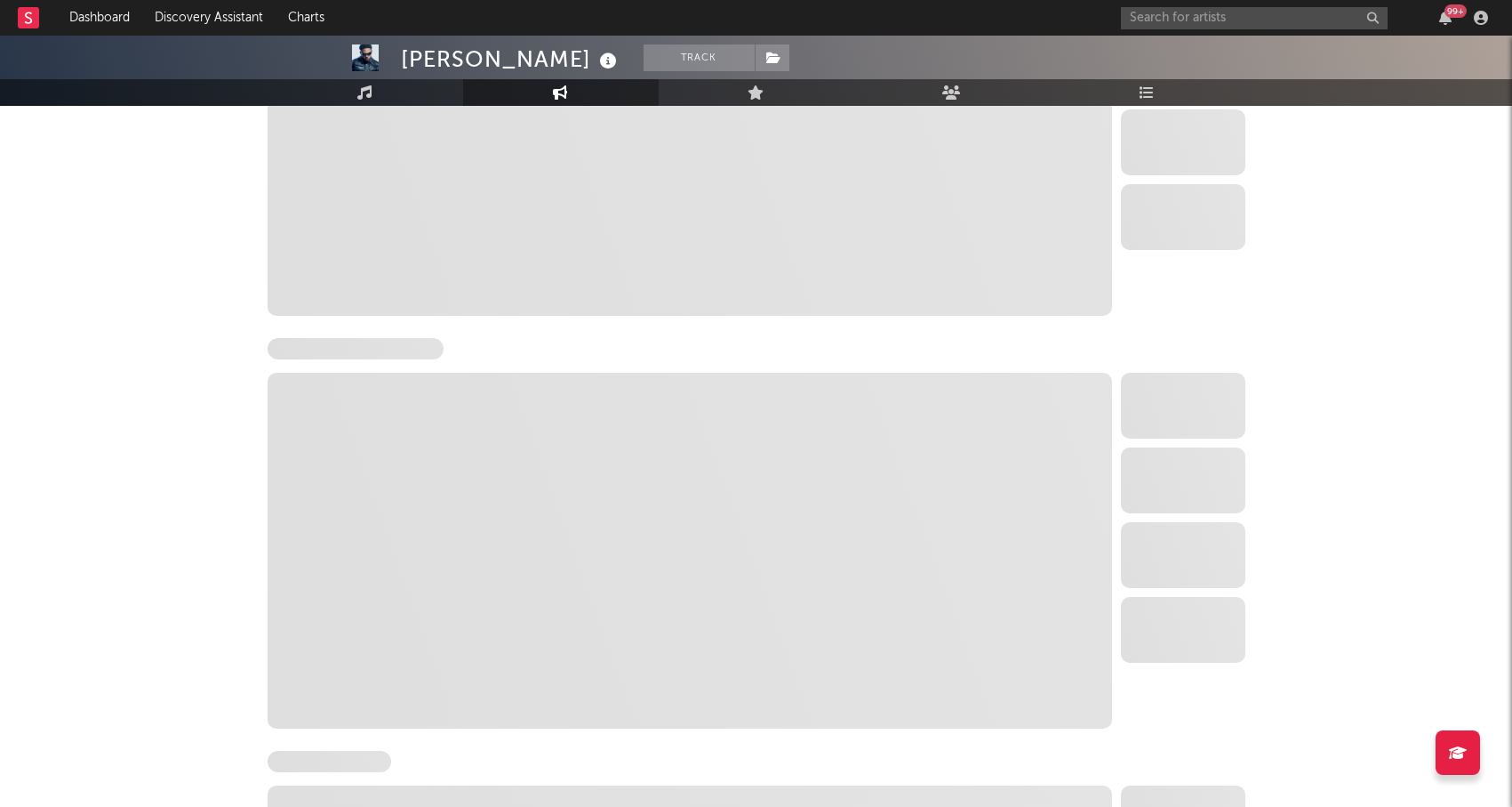
select select "6m"
select select "1w"
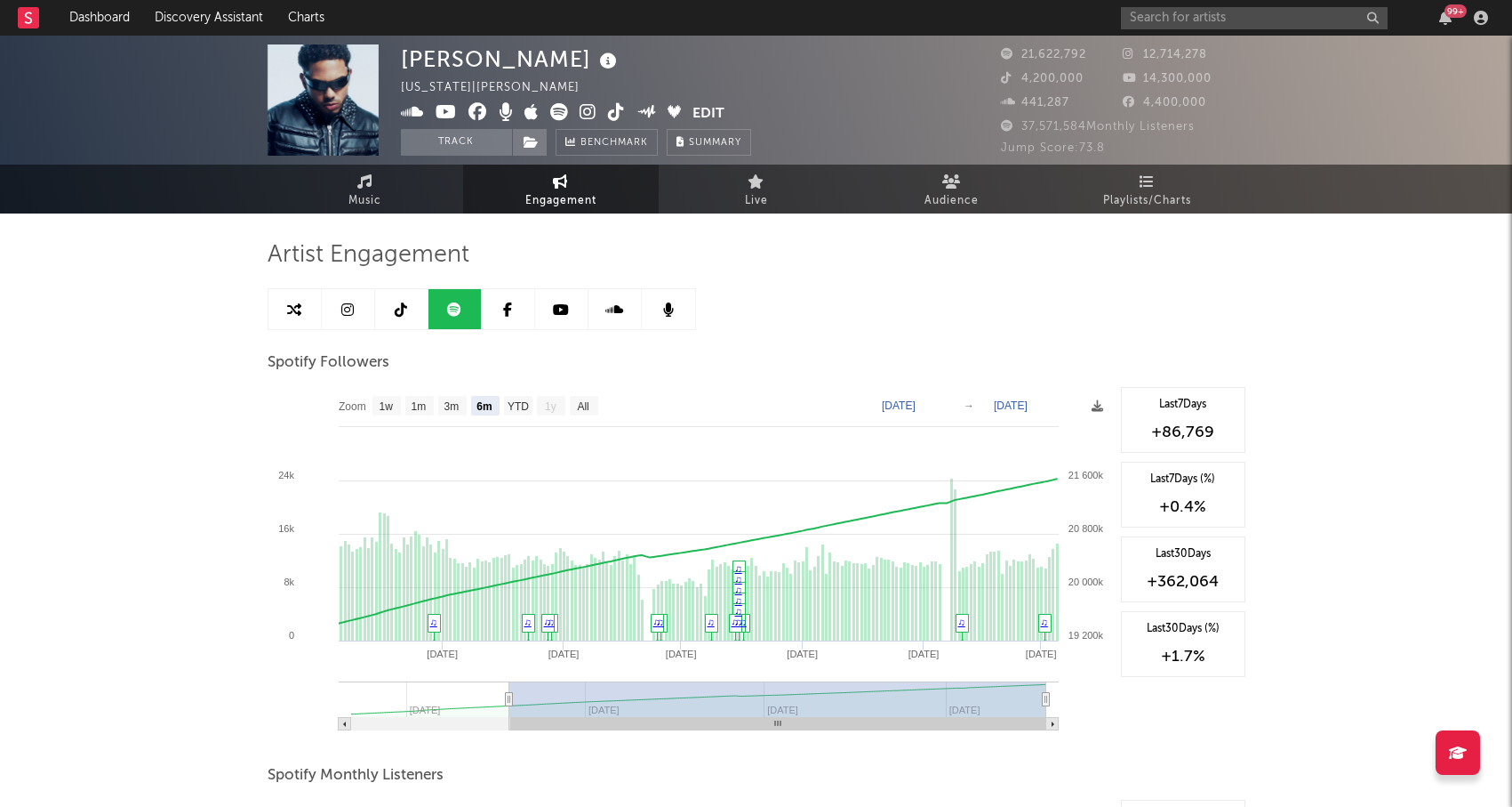
click at [365, 313] on link at bounding box center [348, 309] width 54 height 40
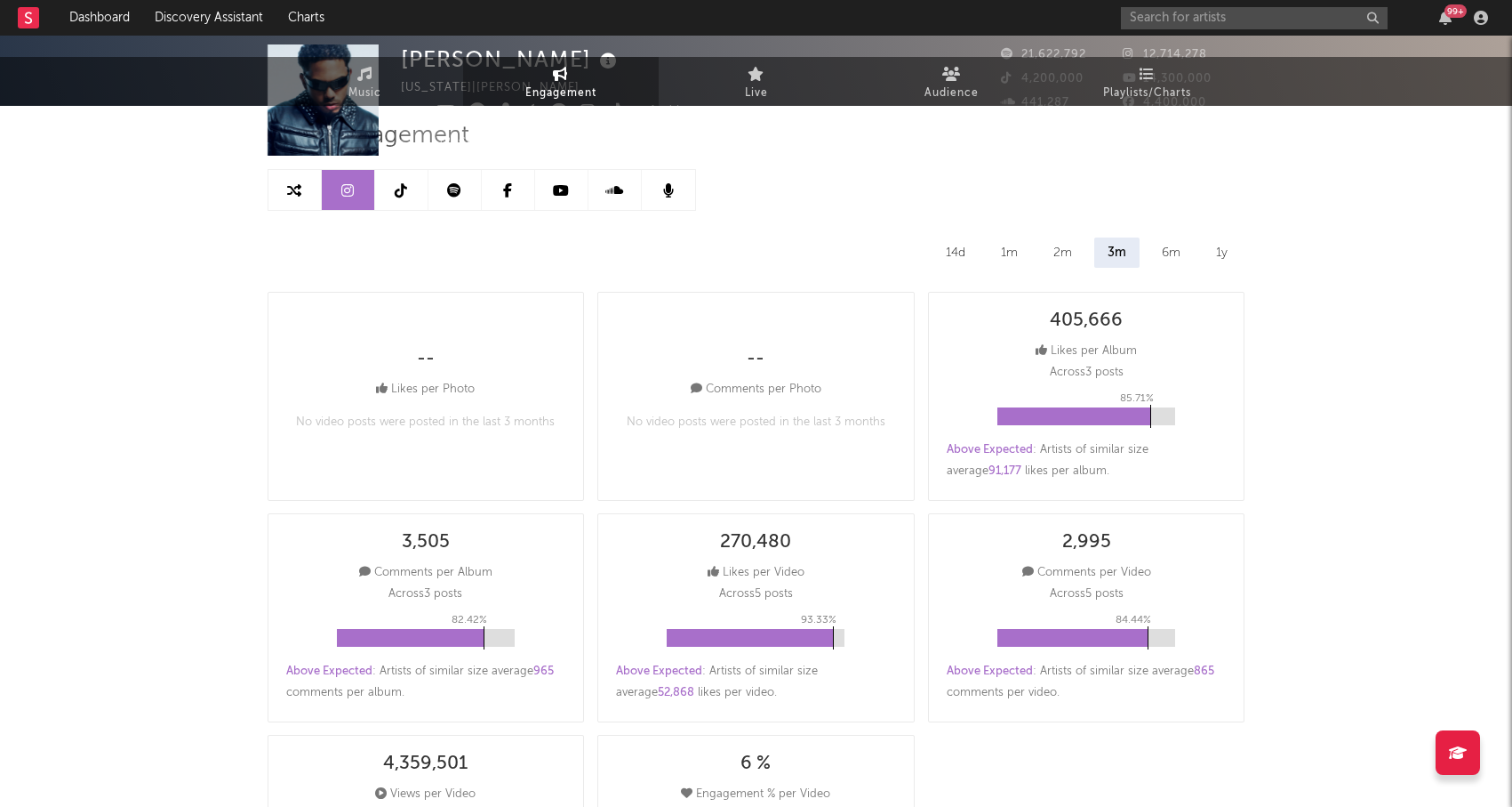
select select "6m"
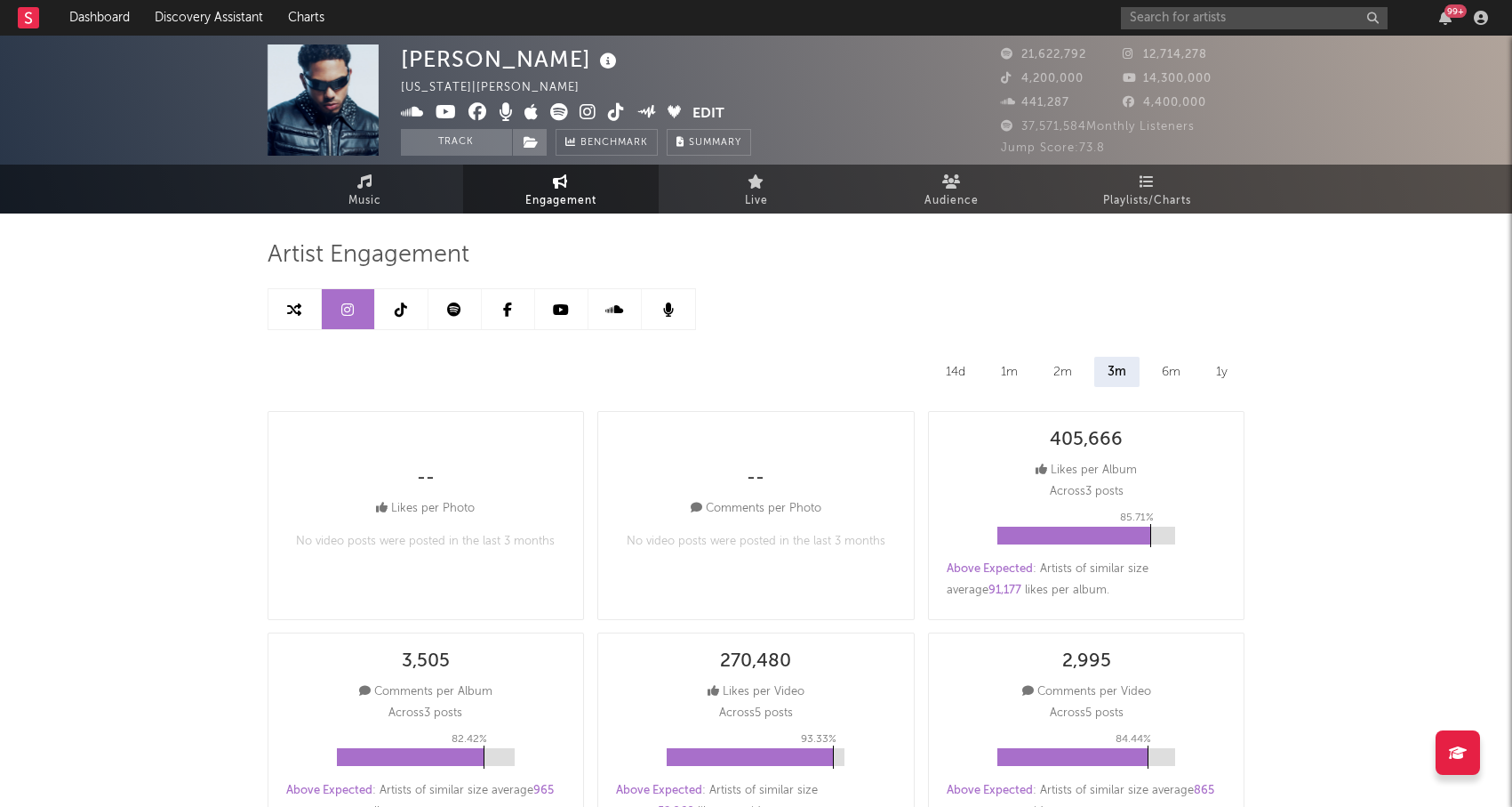
click at [455, 313] on icon at bounding box center [454, 309] width 14 height 14
select select "6m"
select select "1w"
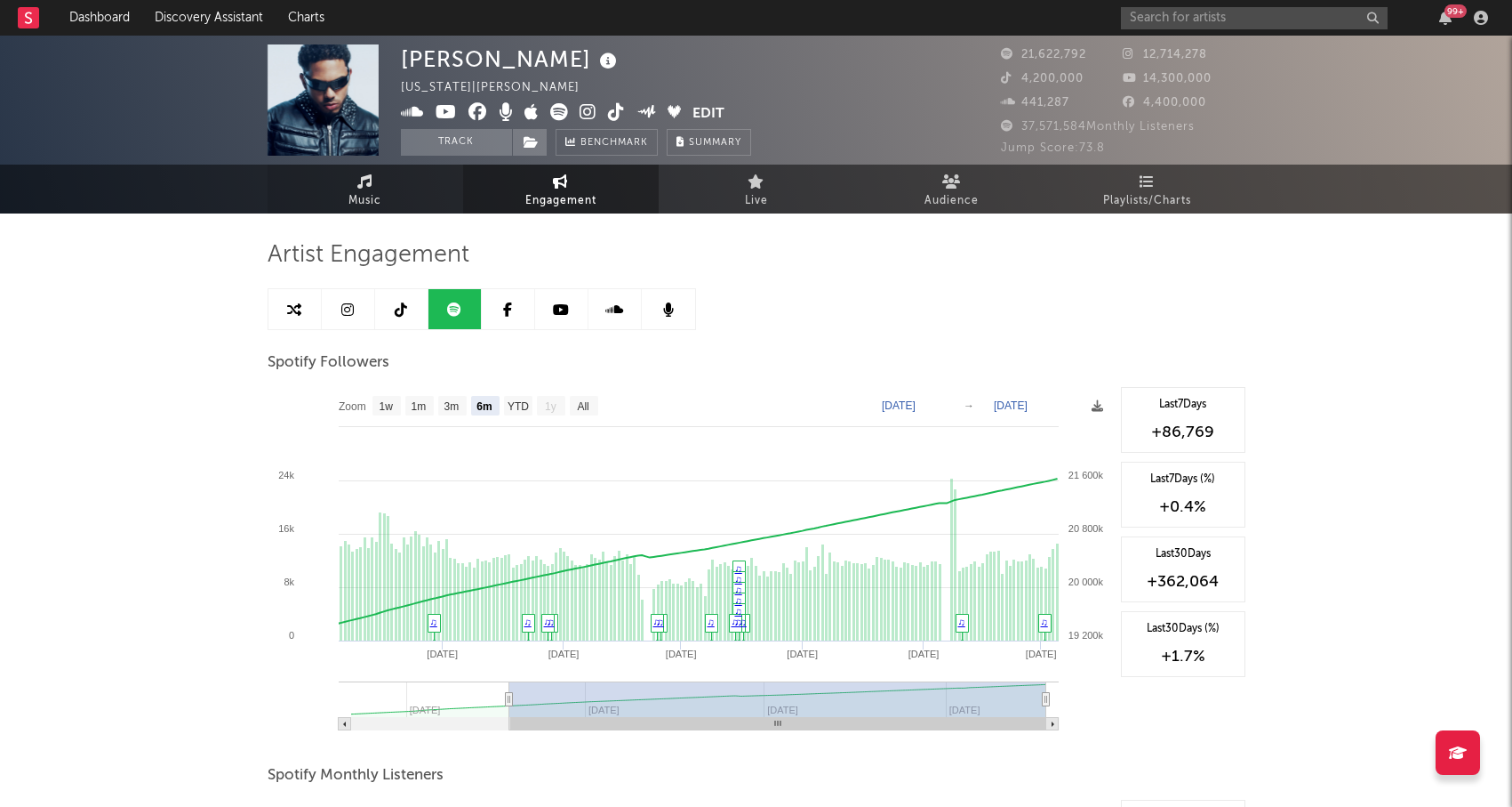
click at [365, 201] on span "Music" at bounding box center [365, 201] width 33 height 21
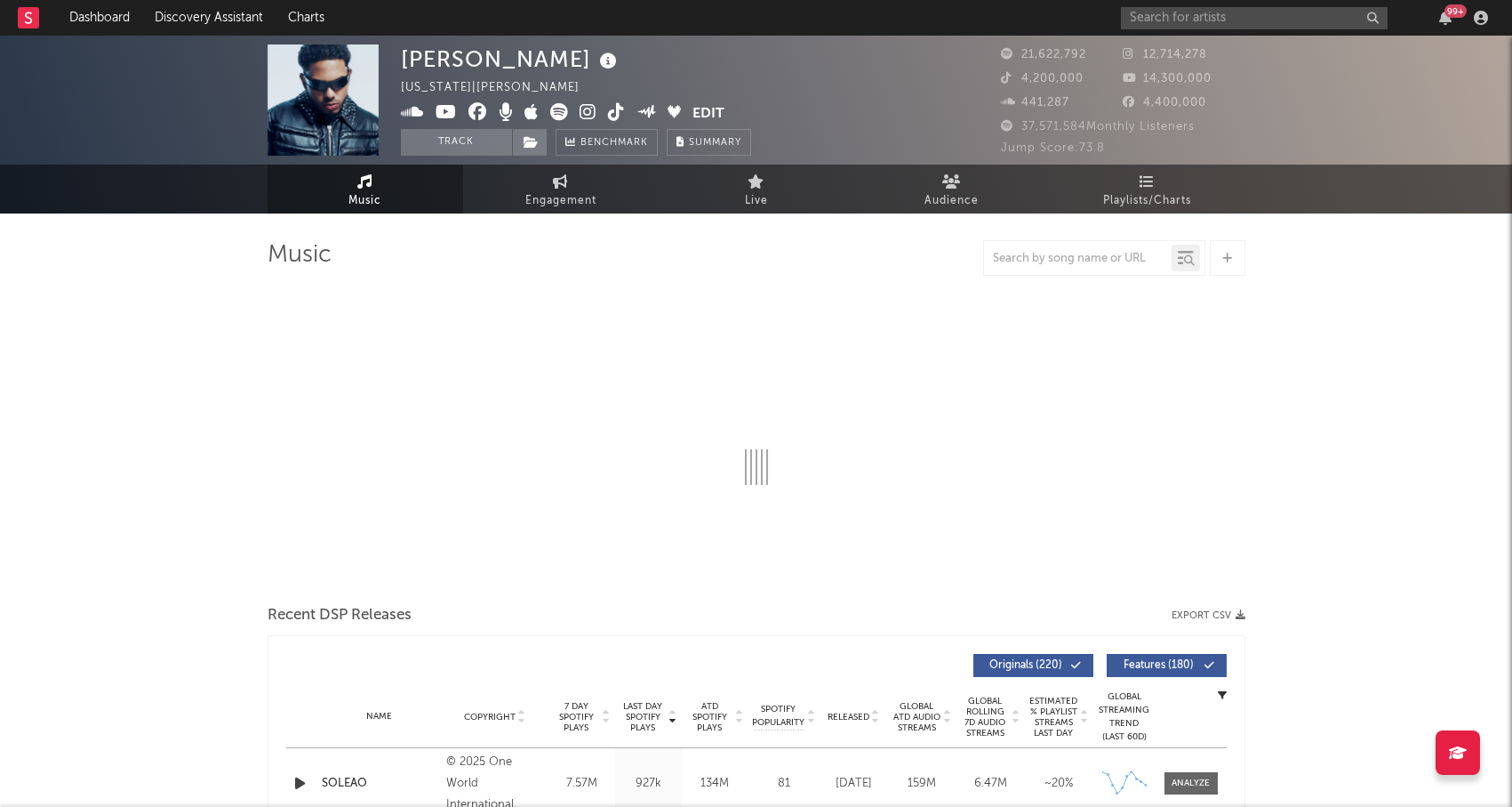
select select "6m"
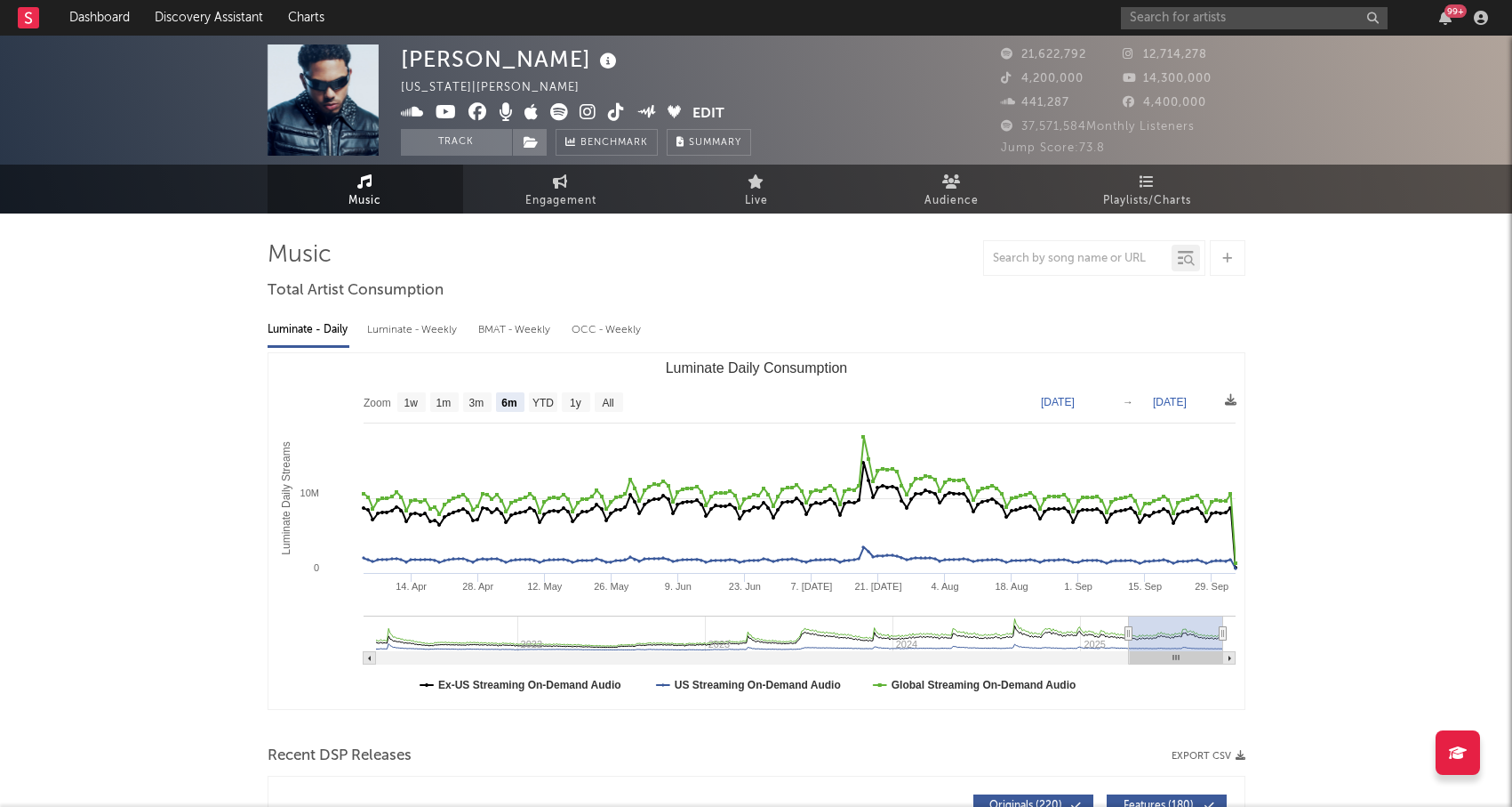
click at [1172, 22] on input "text" at bounding box center [1254, 18] width 267 height 22
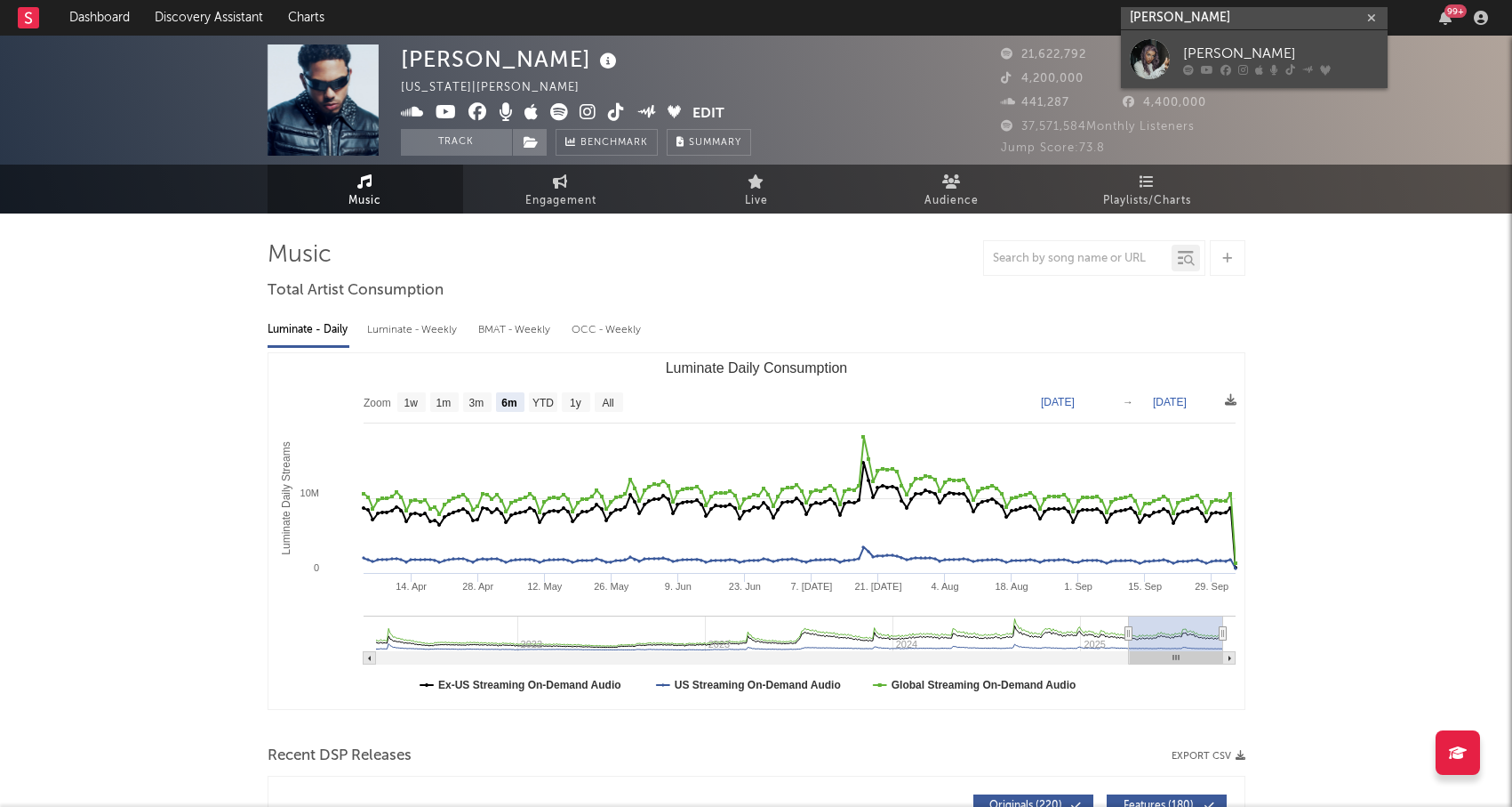
type input "[PERSON_NAME]"
click at [1179, 63] on link "[PERSON_NAME]" at bounding box center [1254, 59] width 267 height 58
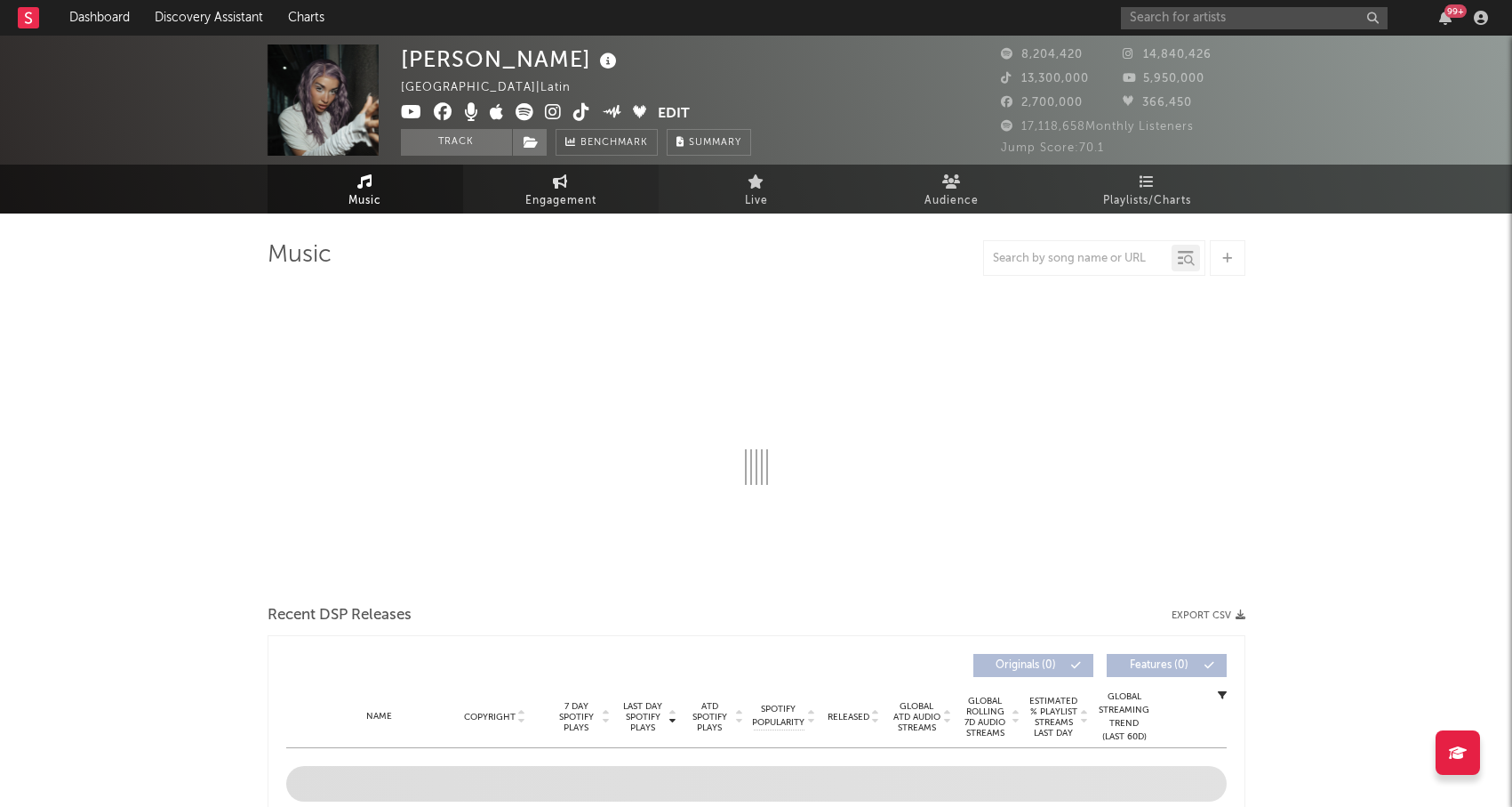
click at [575, 196] on span "Engagement" at bounding box center [561, 201] width 71 height 21
select select "1m"
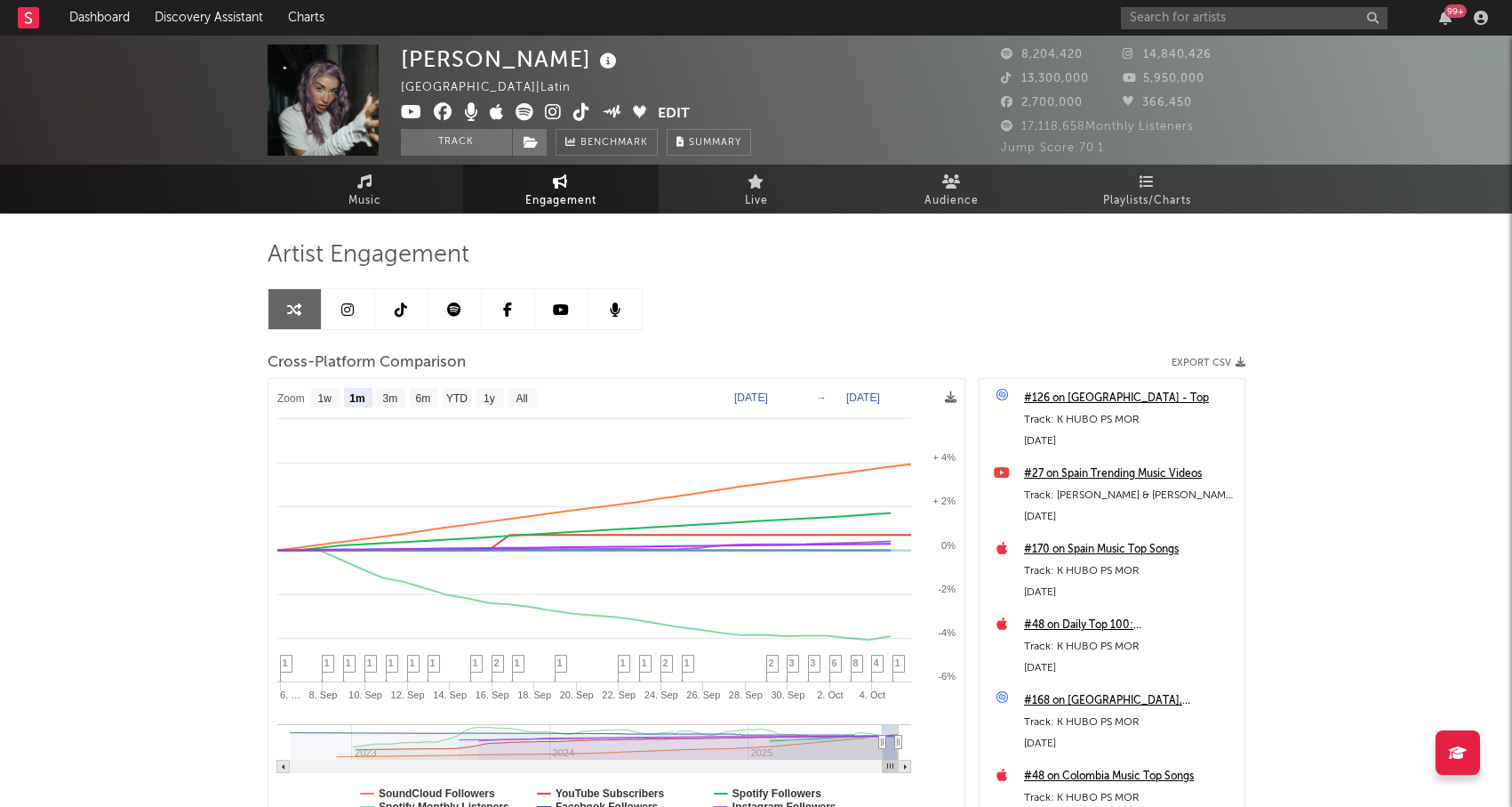
click at [397, 315] on icon at bounding box center [400, 309] width 12 height 14
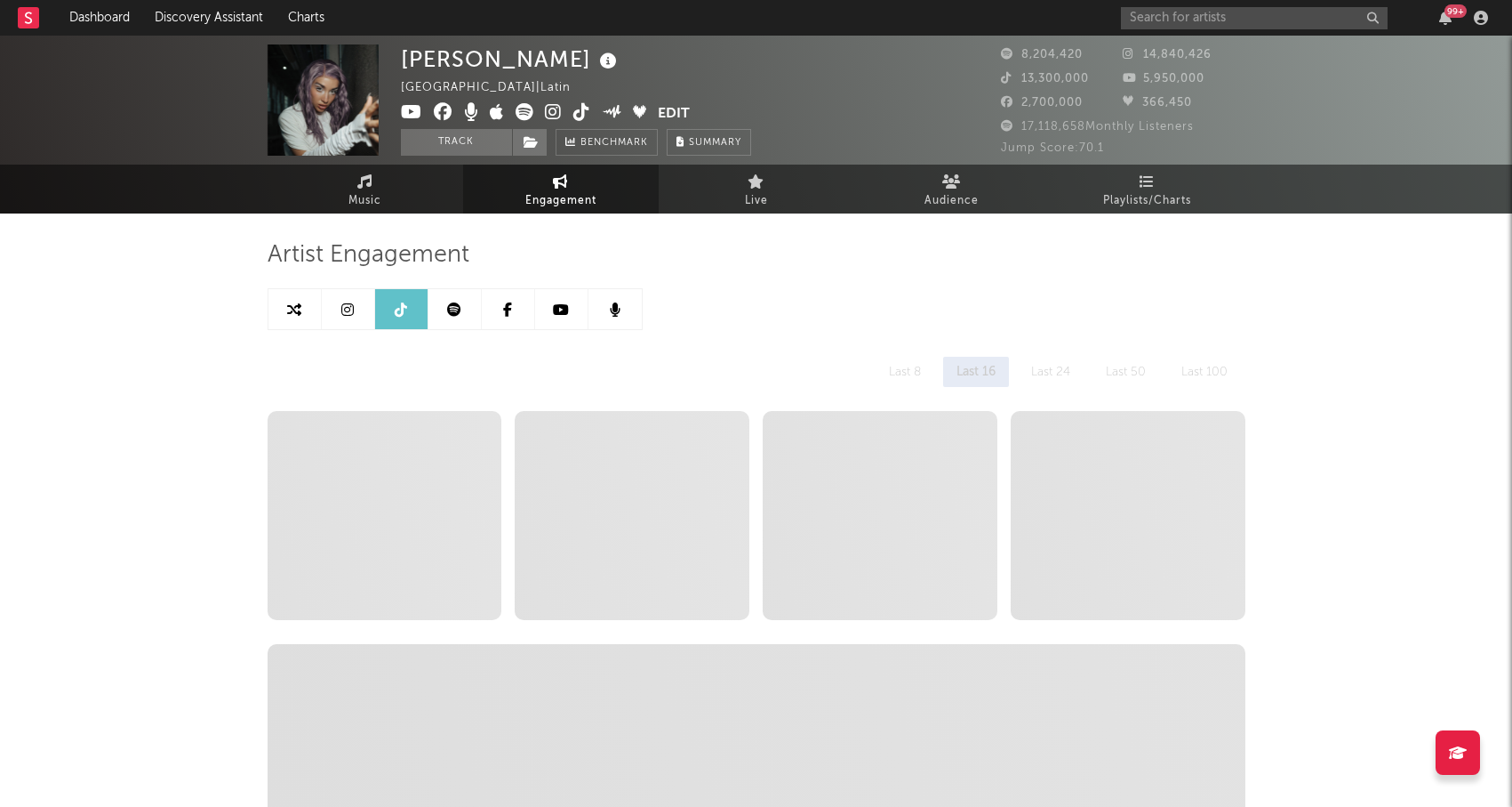
click at [457, 311] on icon at bounding box center [454, 309] width 14 height 14
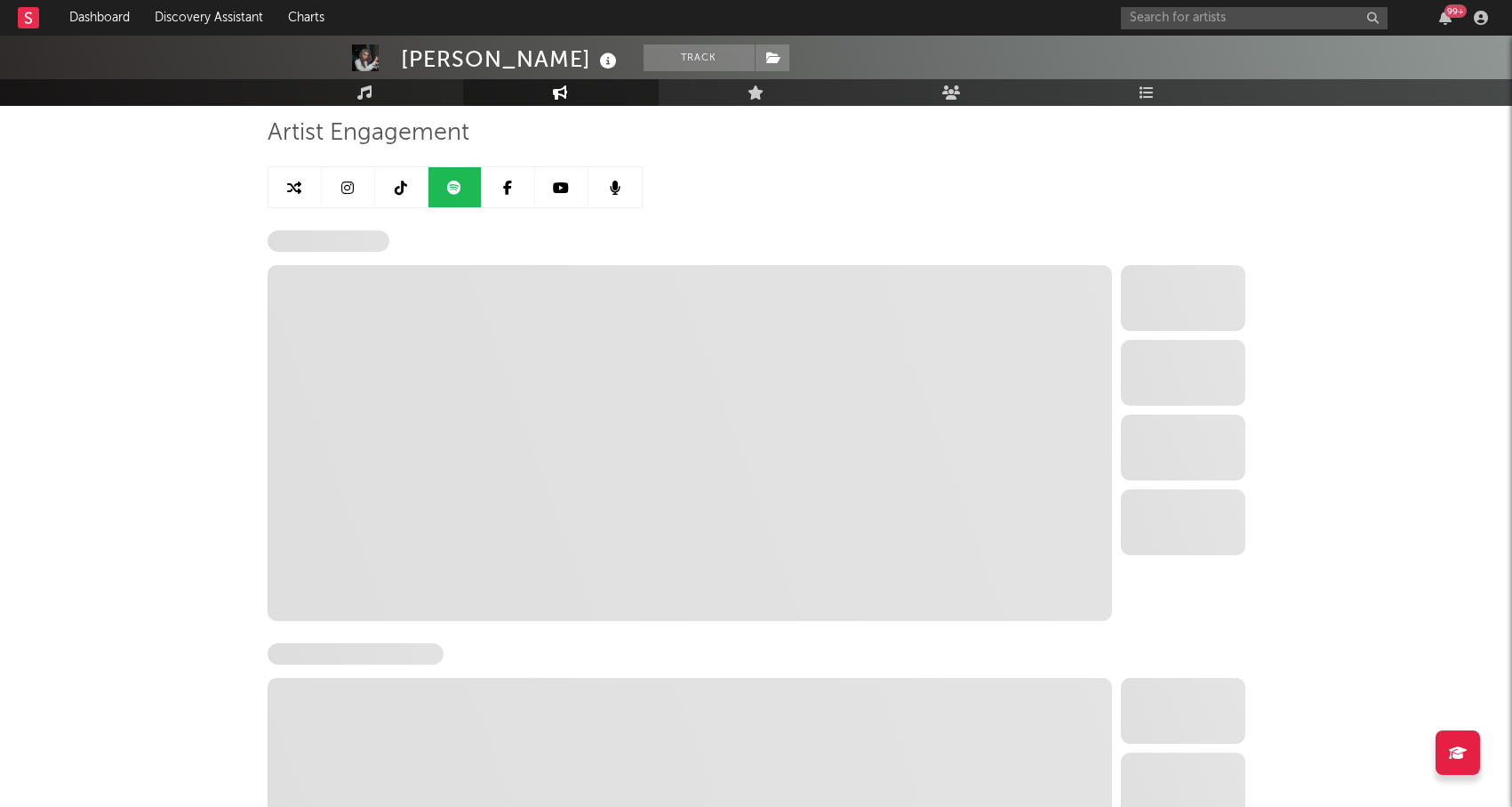
select select "6m"
select select "1w"
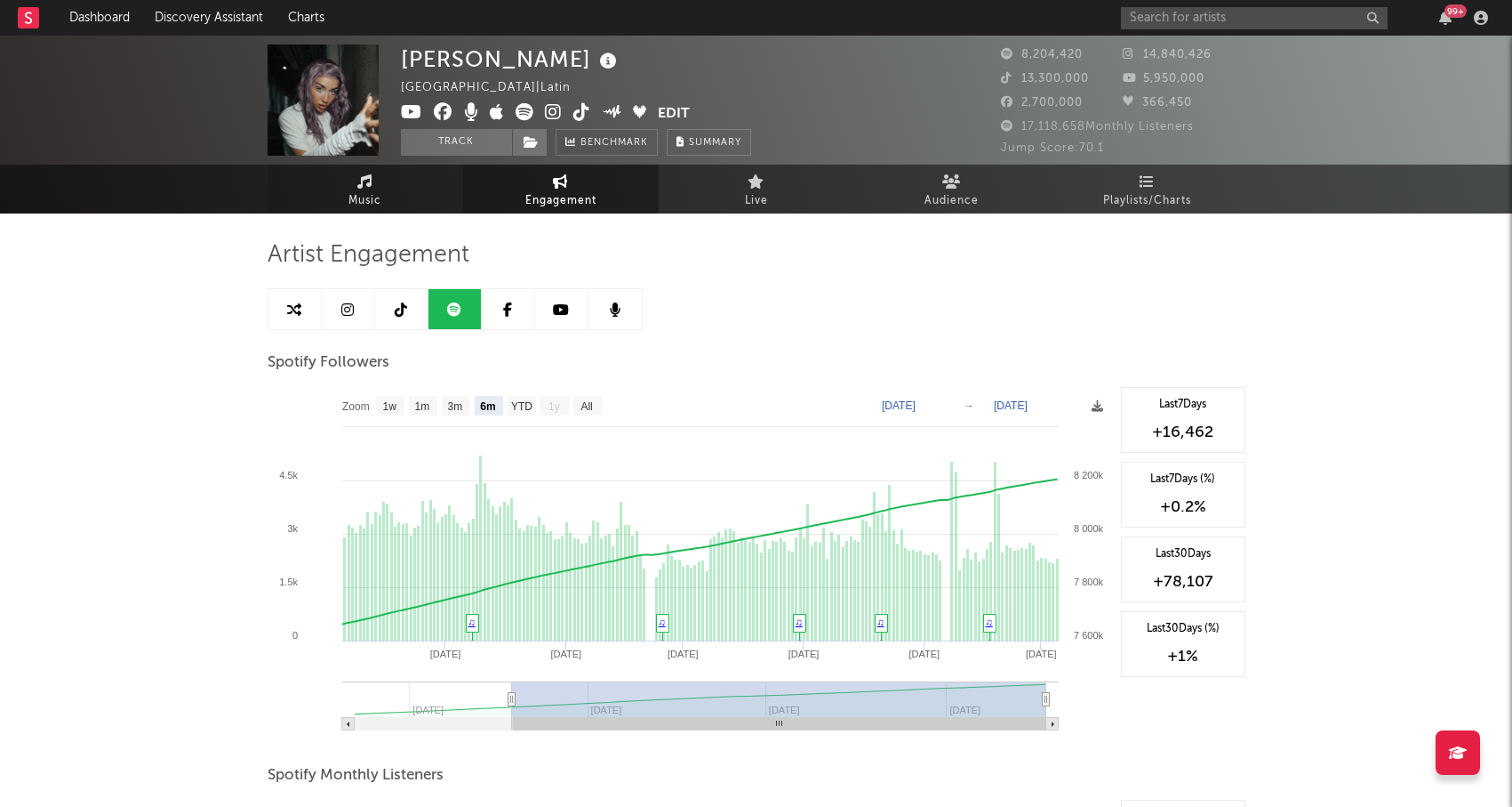
click at [382, 191] on span "Music" at bounding box center [365, 201] width 33 height 21
select select "6m"
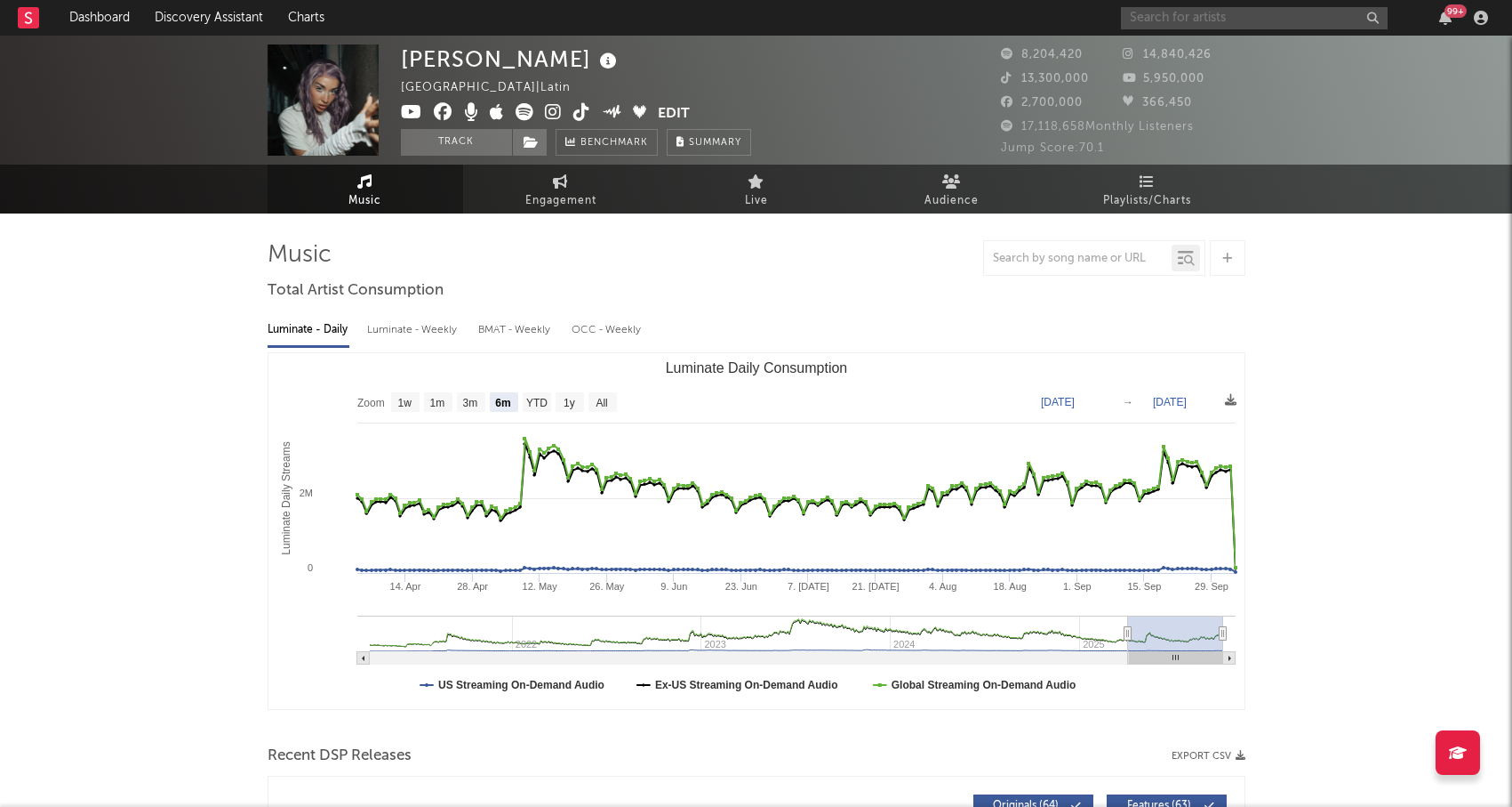
click at [1230, 17] on input "text" at bounding box center [1254, 18] width 267 height 22
click at [1243, 18] on input "text" at bounding box center [1254, 18] width 267 height 22
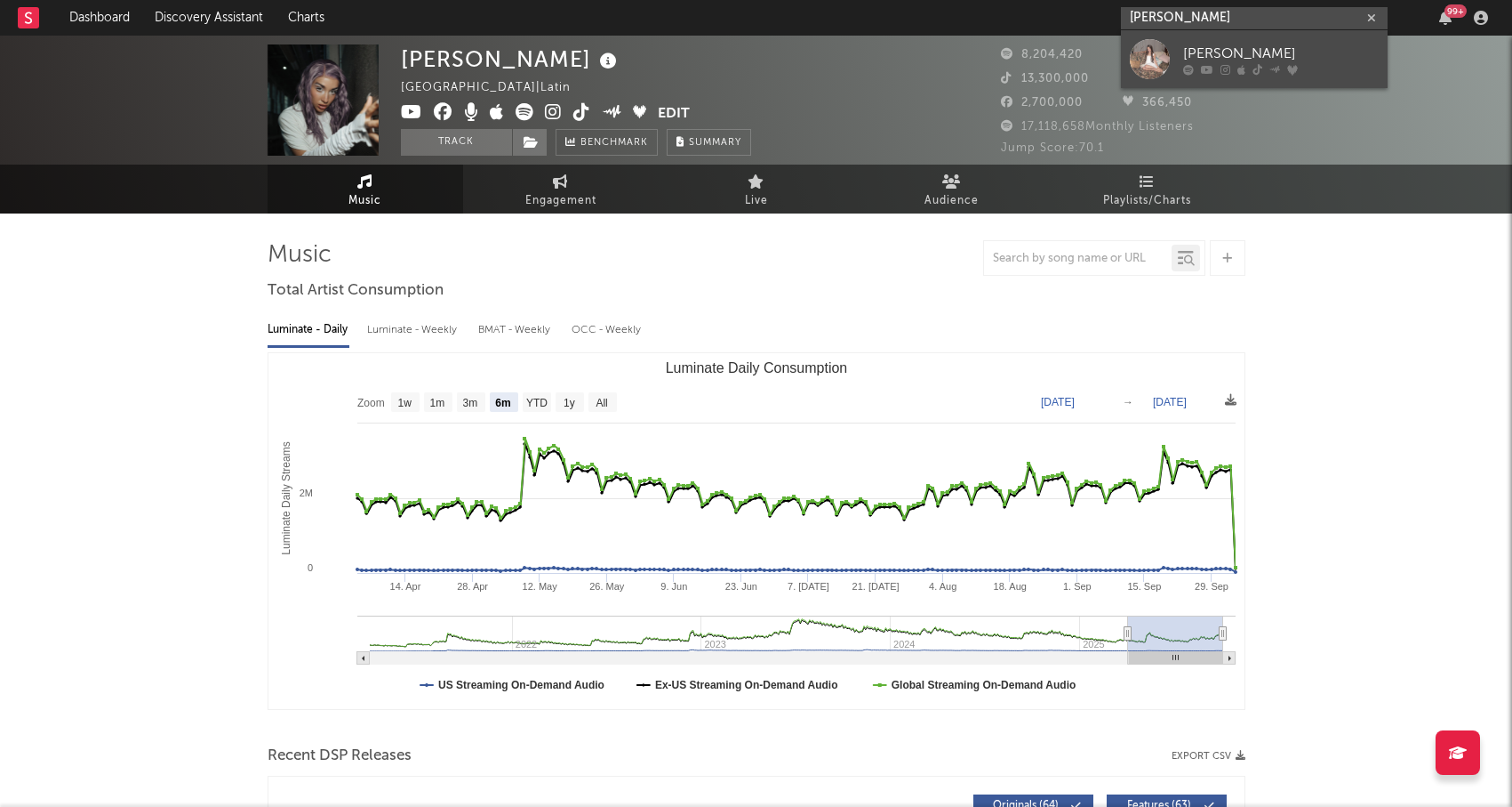
type input "[PERSON_NAME]"
click at [1231, 43] on div "[PERSON_NAME]" at bounding box center [1281, 53] width 196 height 21
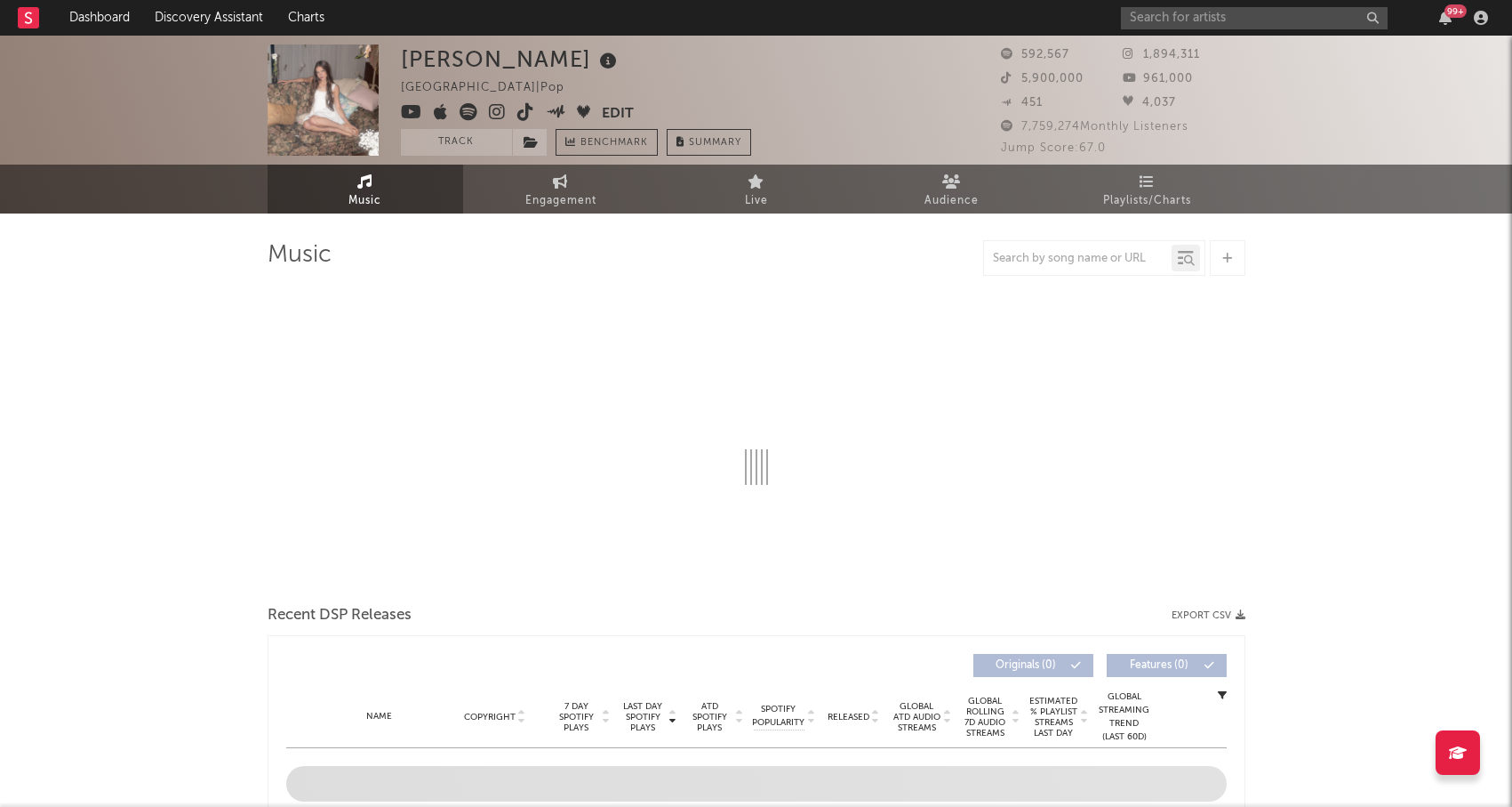
select select "6m"
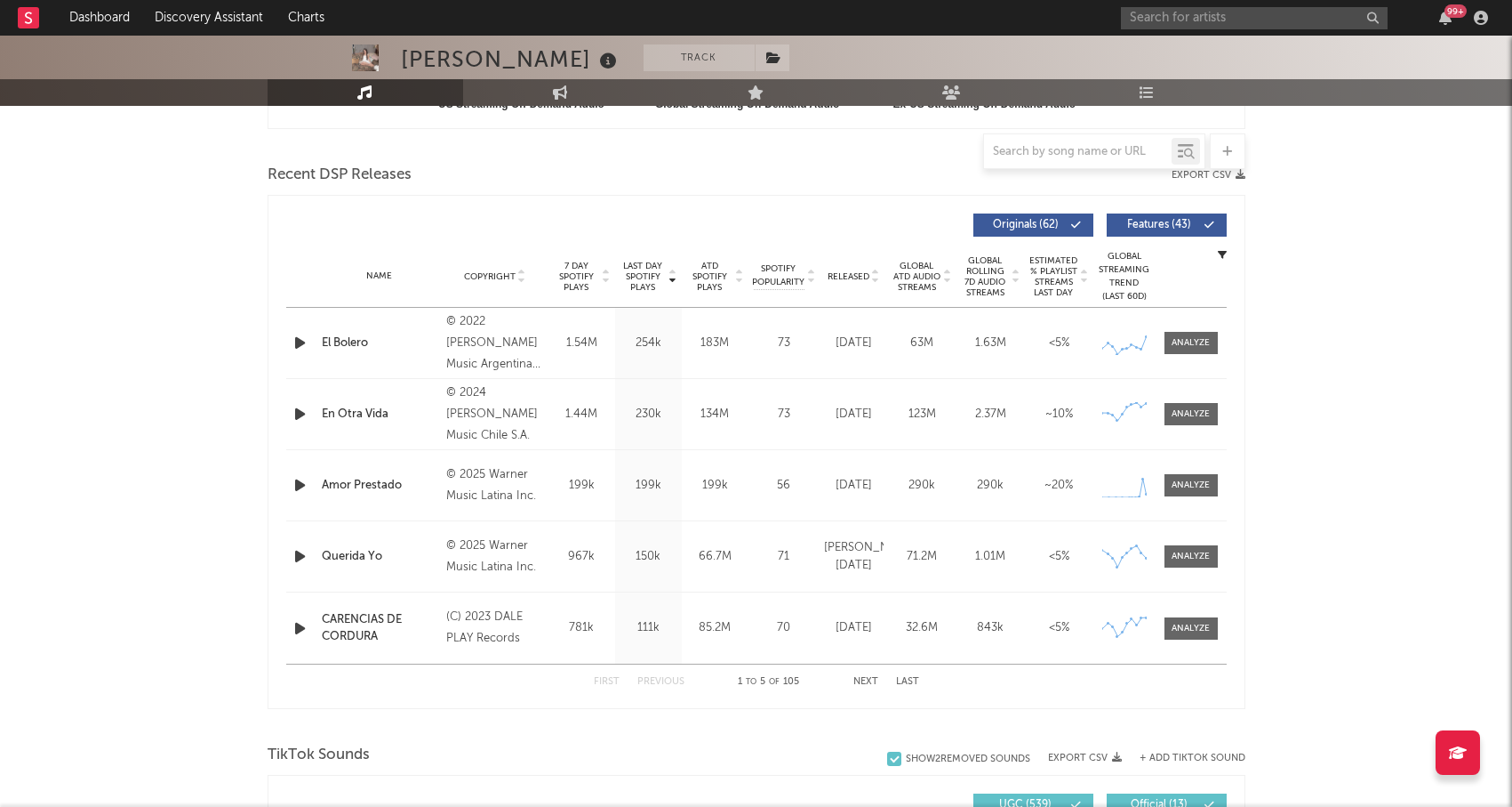
scroll to position [554, 0]
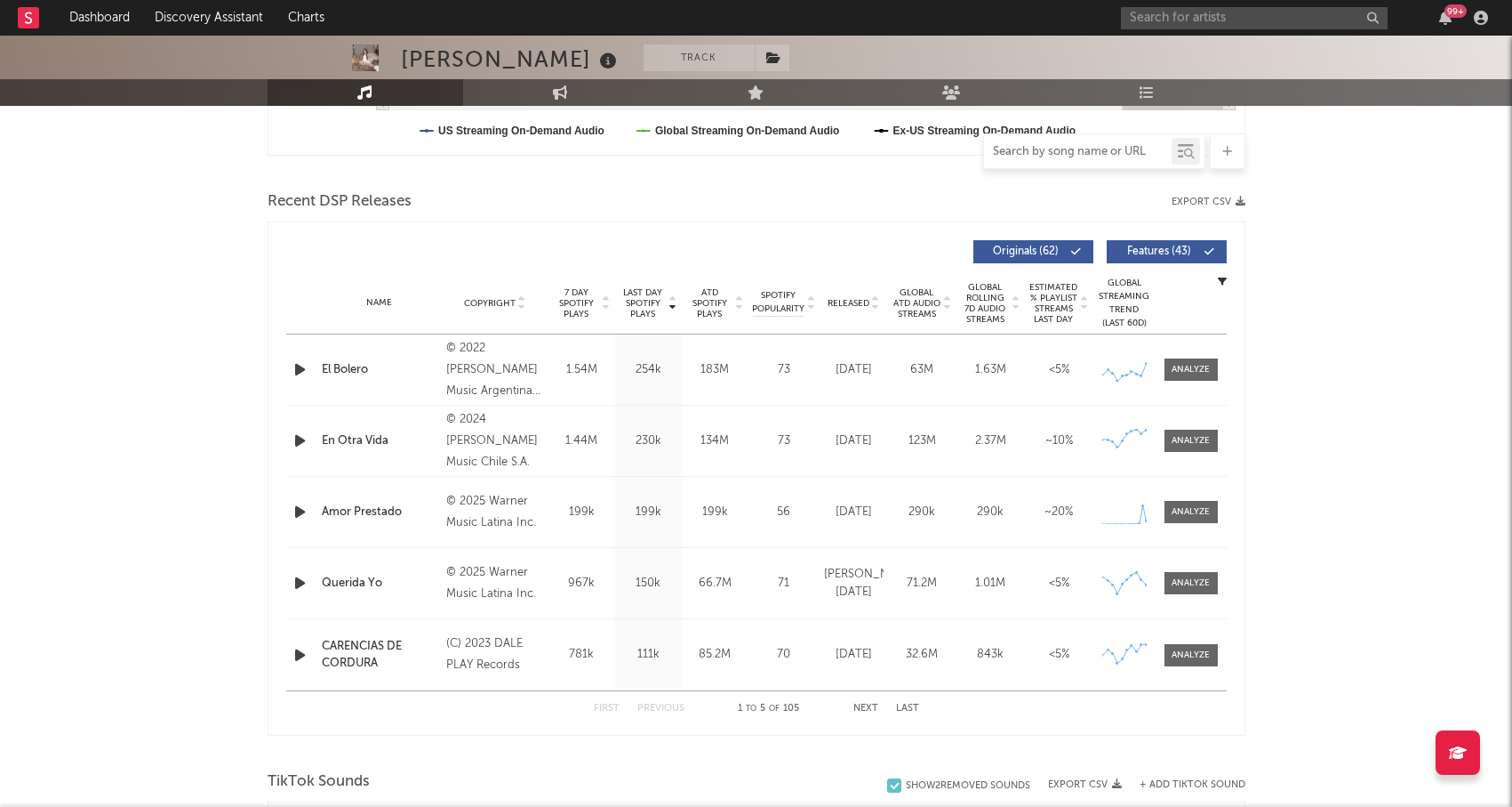
click at [1088, 153] on input "text" at bounding box center [1078, 152] width 188 height 14
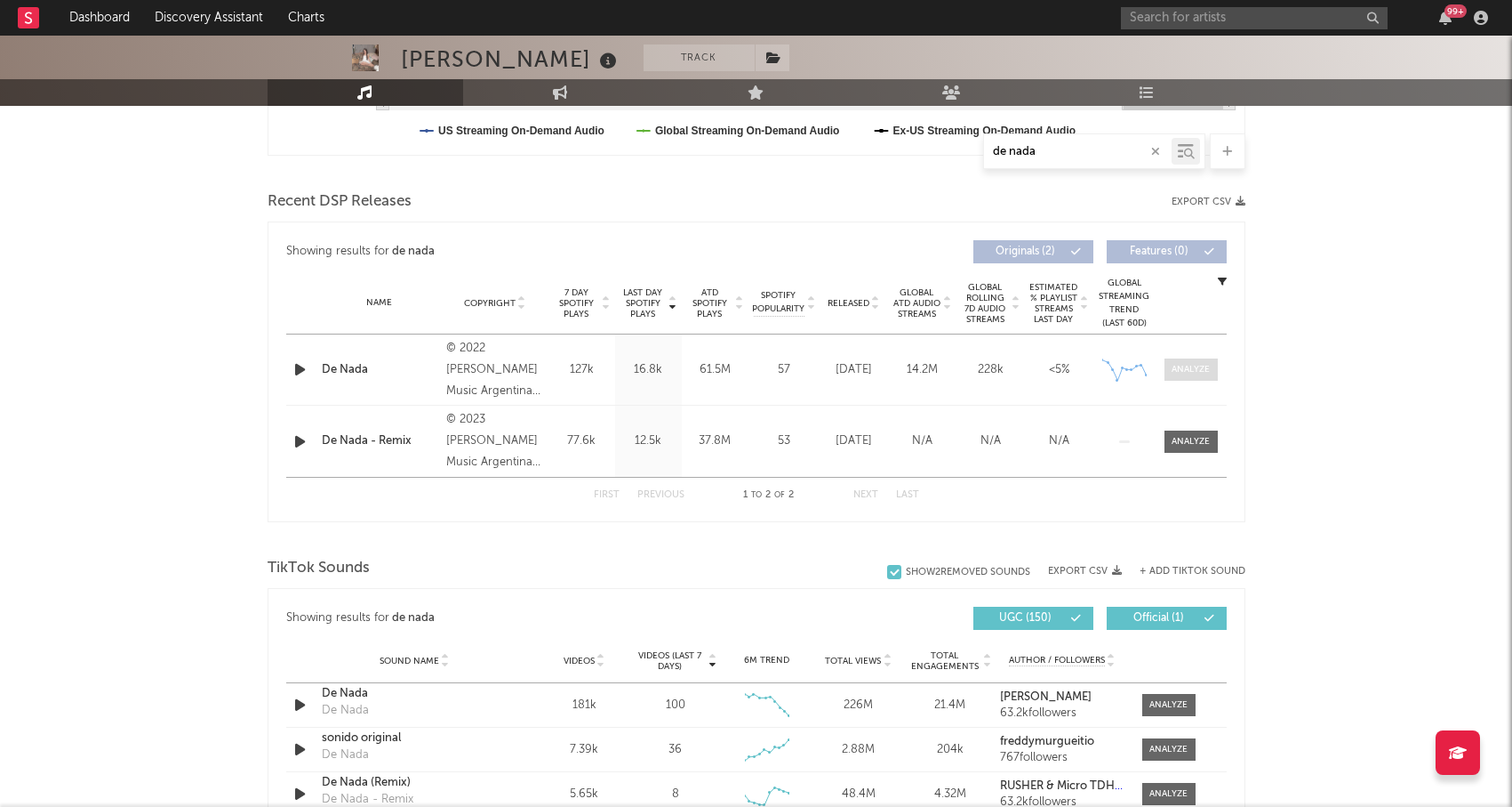
type input "de nada"
click at [1198, 363] on div at bounding box center [1190, 370] width 38 height 13
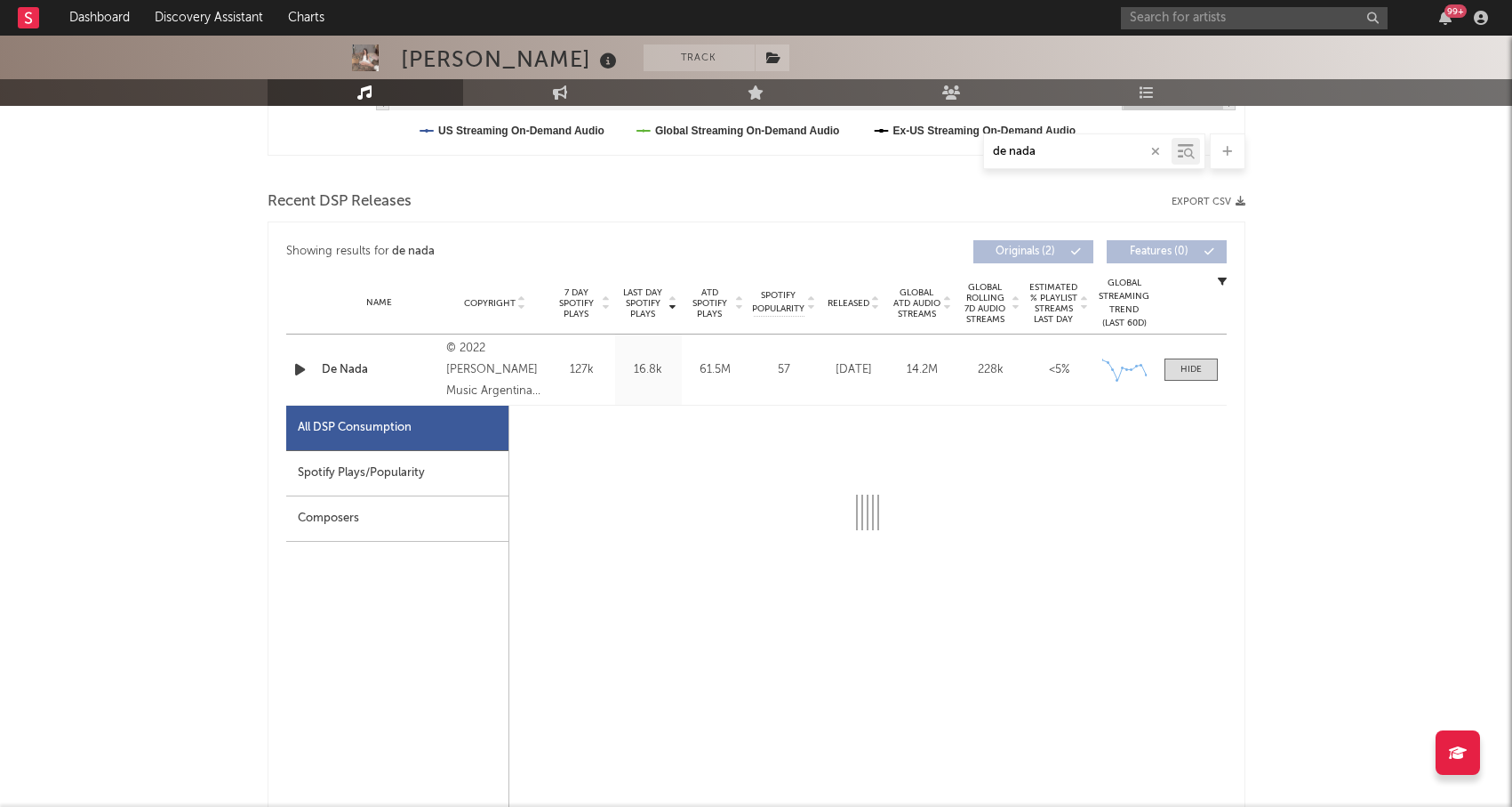
select select "6m"
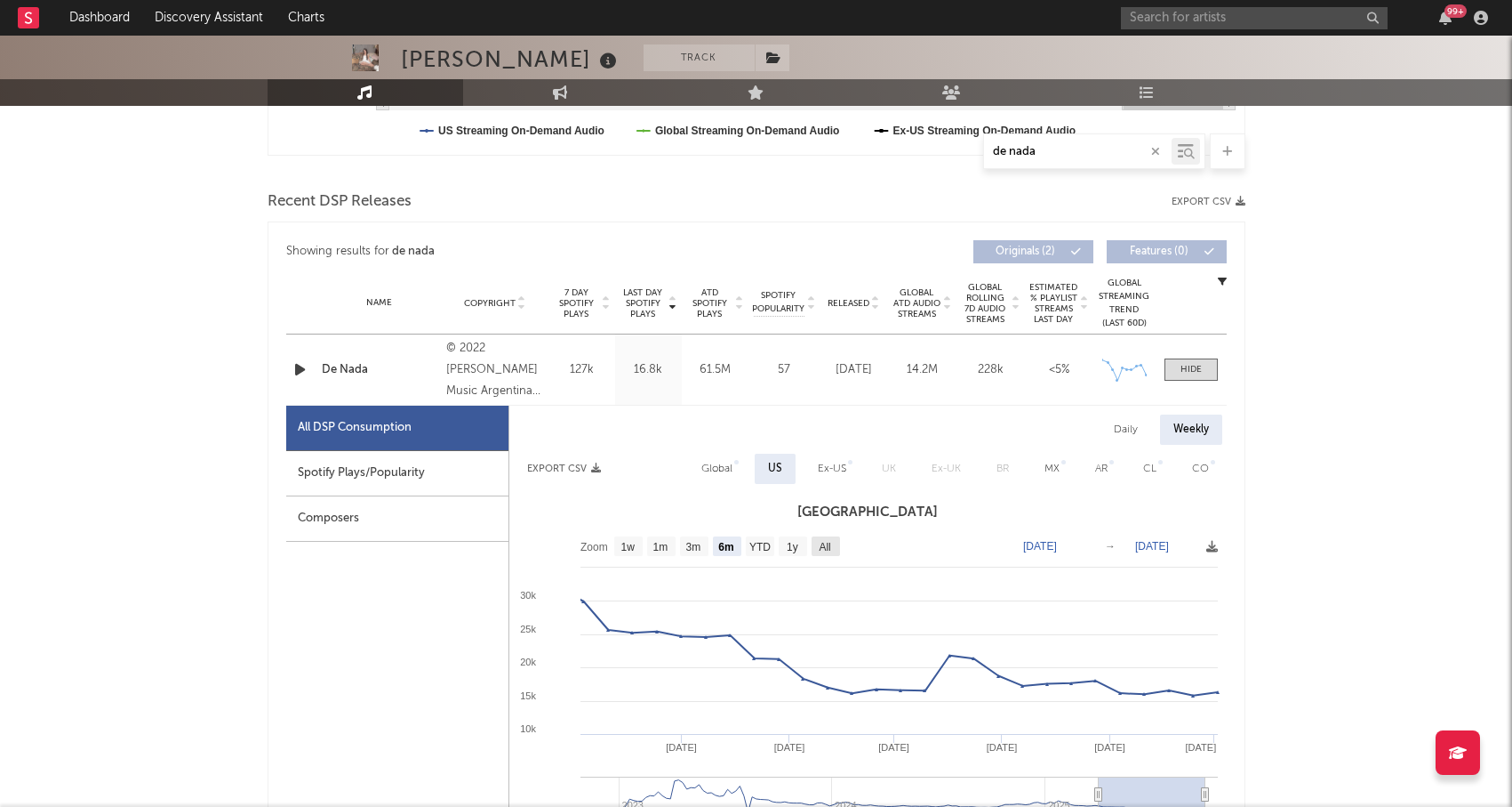
click at [823, 548] on text "All" at bounding box center [824, 546] width 12 height 12
select select "All"
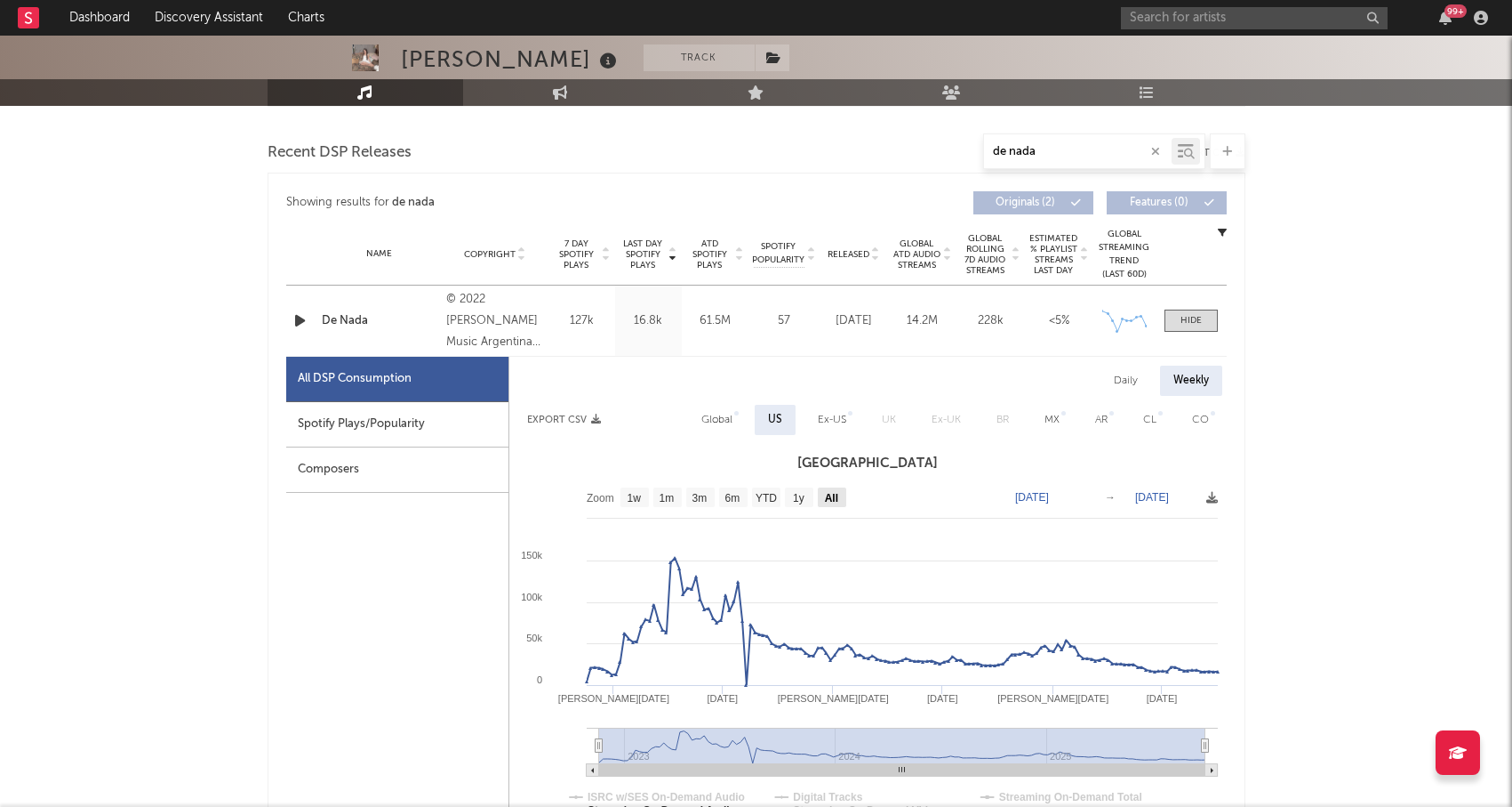
scroll to position [627, 0]
